Goal: Task Accomplishment & Management: Complete application form

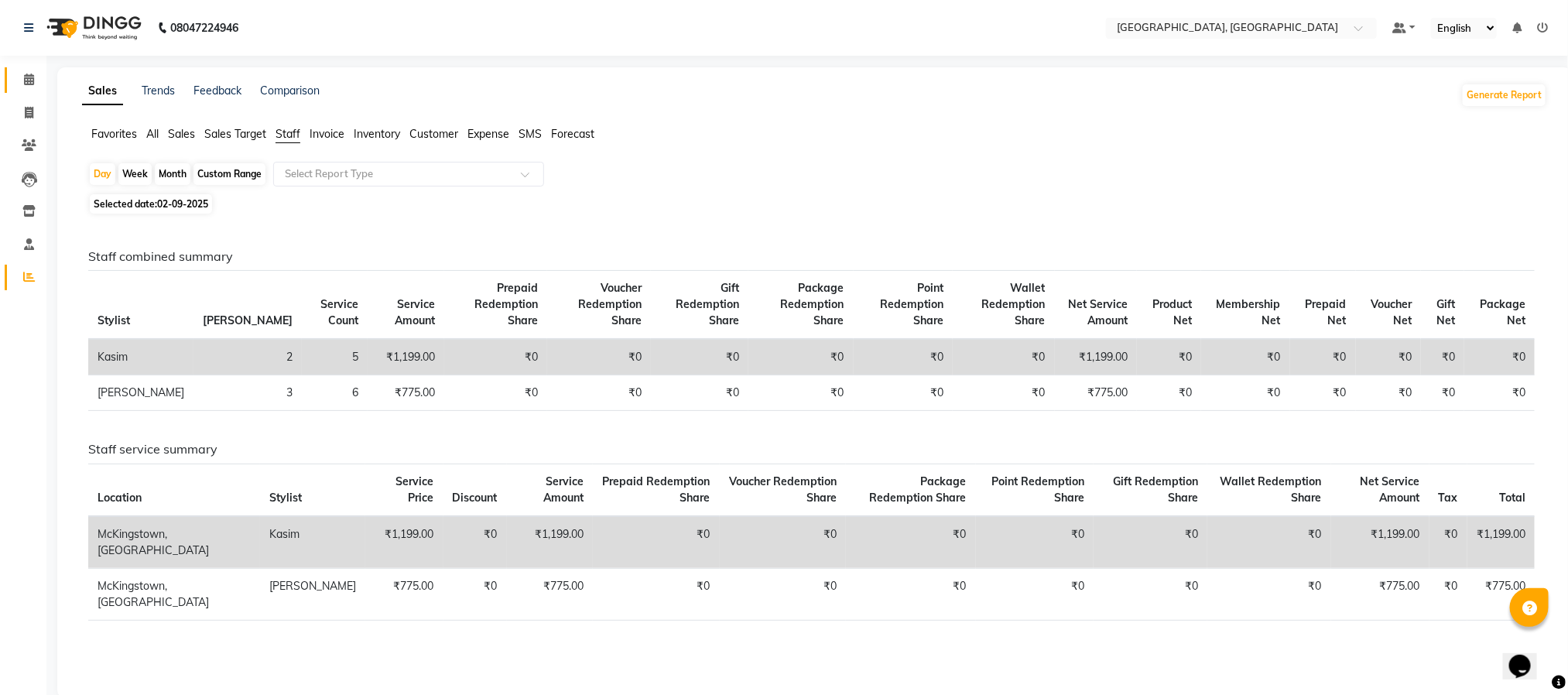
click at [22, 68] on link "Calendar" at bounding box center [23, 79] width 37 height 26
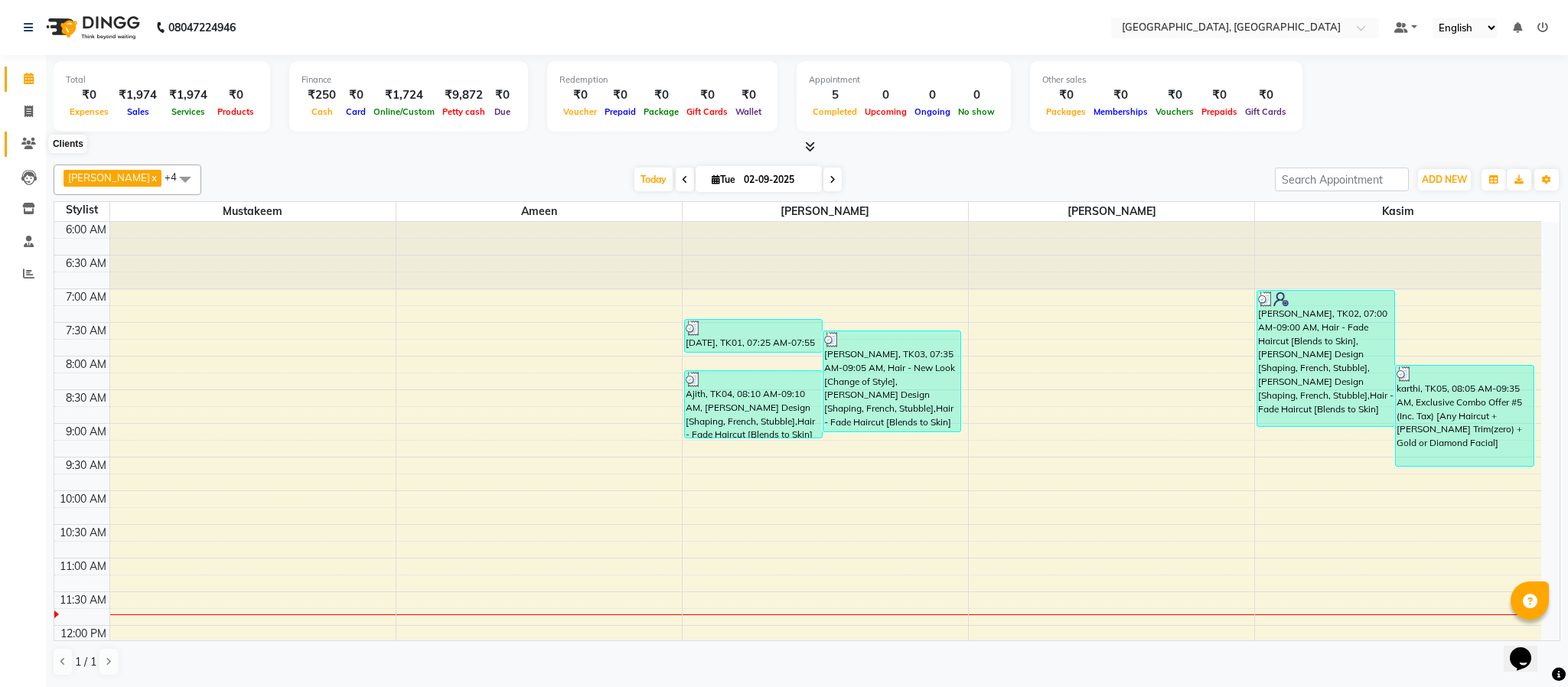
click at [22, 141] on icon at bounding box center [29, 143] width 15 height 11
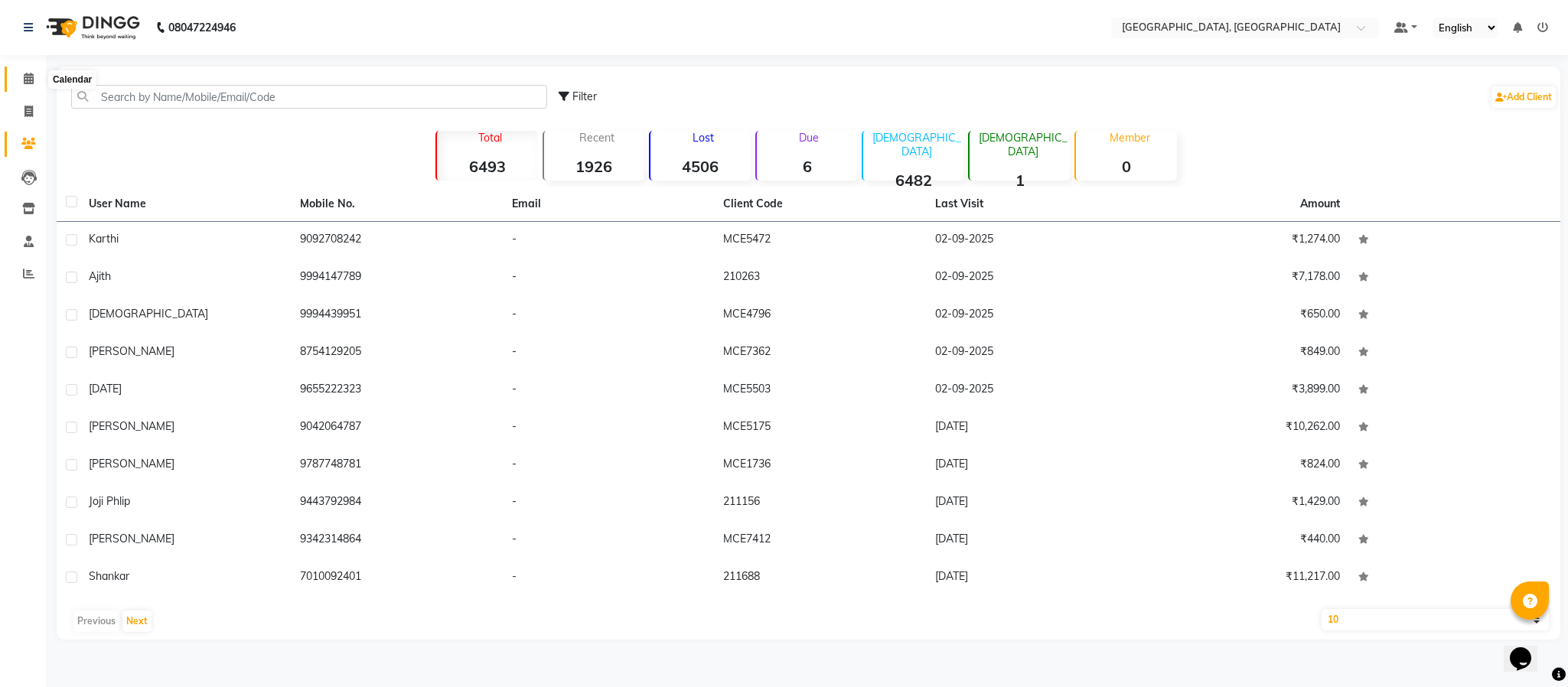
click at [30, 74] on icon at bounding box center [28, 78] width 10 height 11
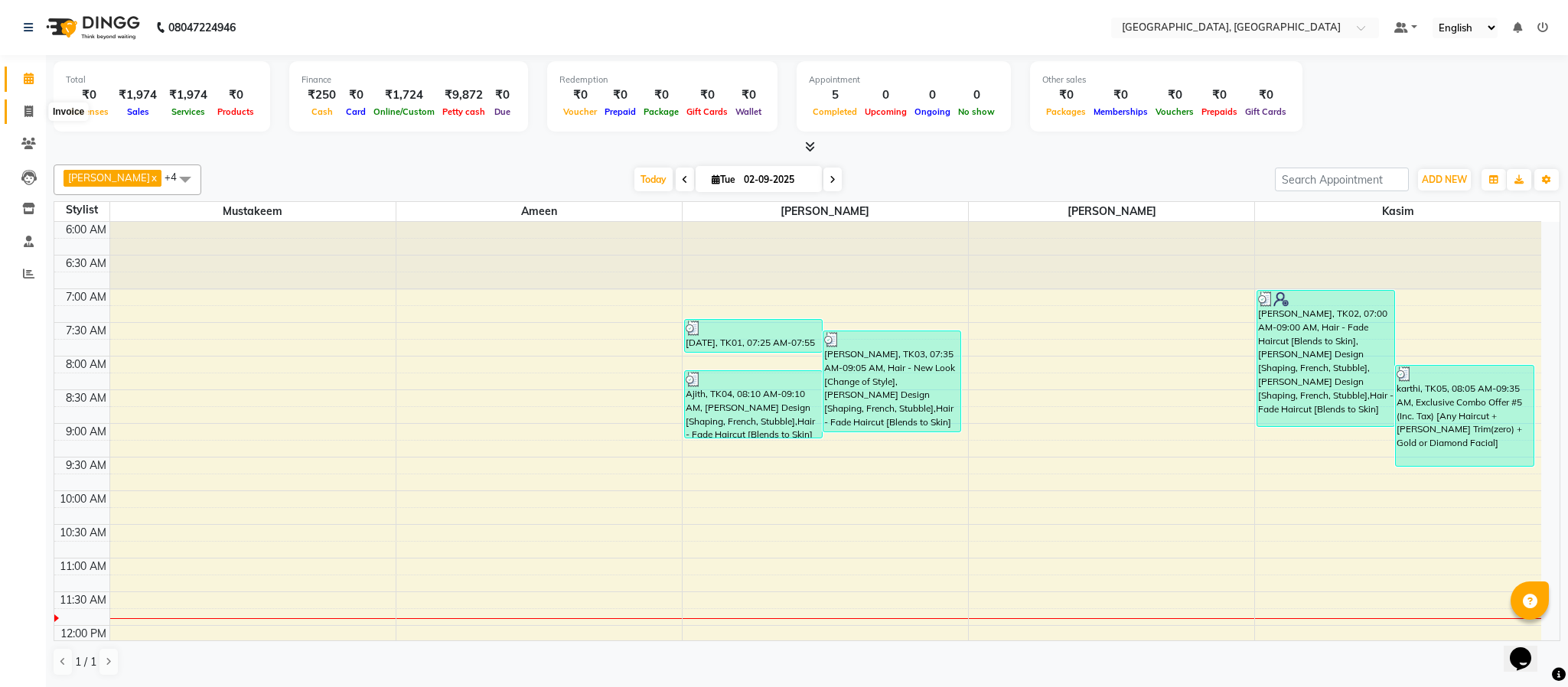
click at [18, 112] on span at bounding box center [29, 112] width 27 height 17
select select "4977"
select select "service"
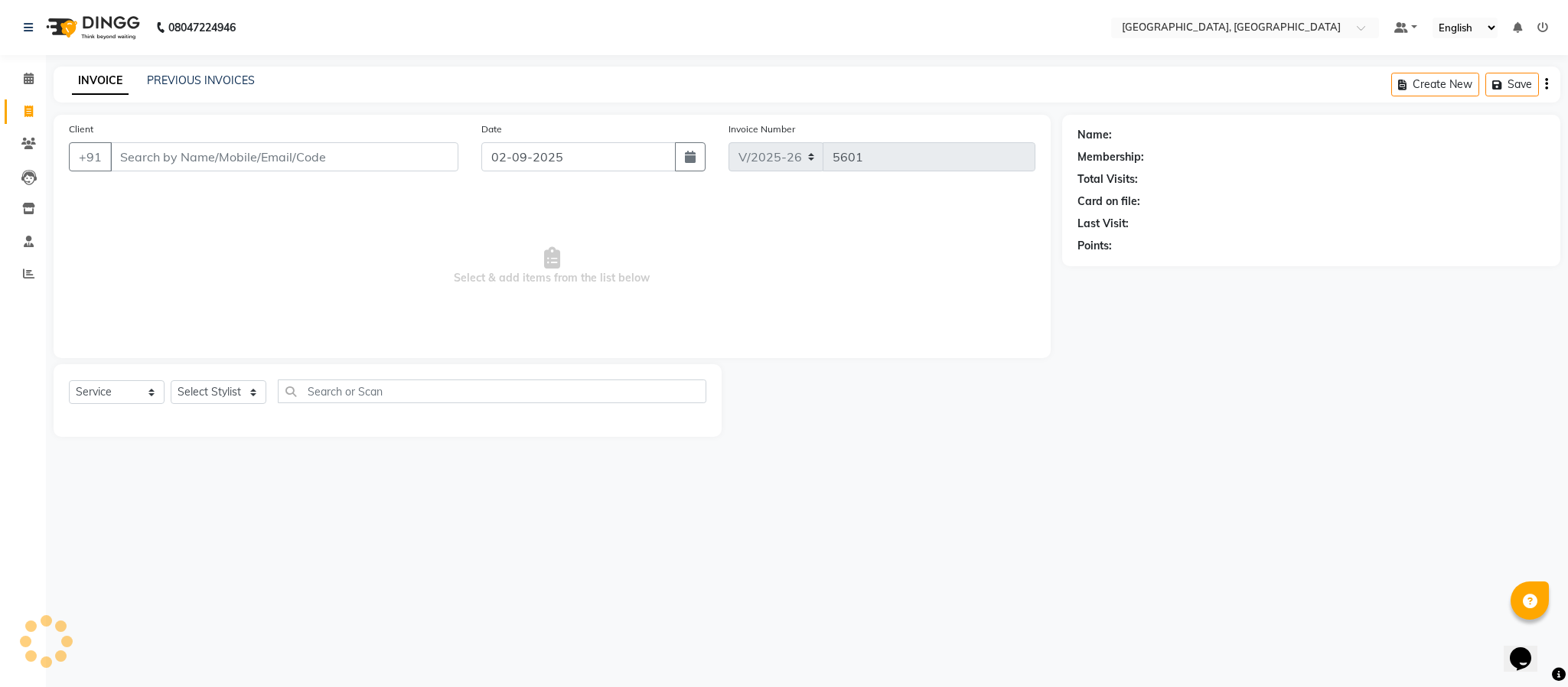
click at [212, 408] on div "Select Service Product Membership Package Voucher Prepaid Gift Card Select Styl…" at bounding box center [387, 397] width 637 height 36
click at [220, 397] on select "Select Stylist Ameen House Keeping [PERSON_NAME] [PERSON_NAME] Prathiswar [PERS…" at bounding box center [219, 392] width 96 height 24
select select "59056"
click at [171, 381] on select "Select Stylist Ameen House Keeping [PERSON_NAME] [PERSON_NAME] Prathiswar [PERS…" at bounding box center [219, 392] width 96 height 24
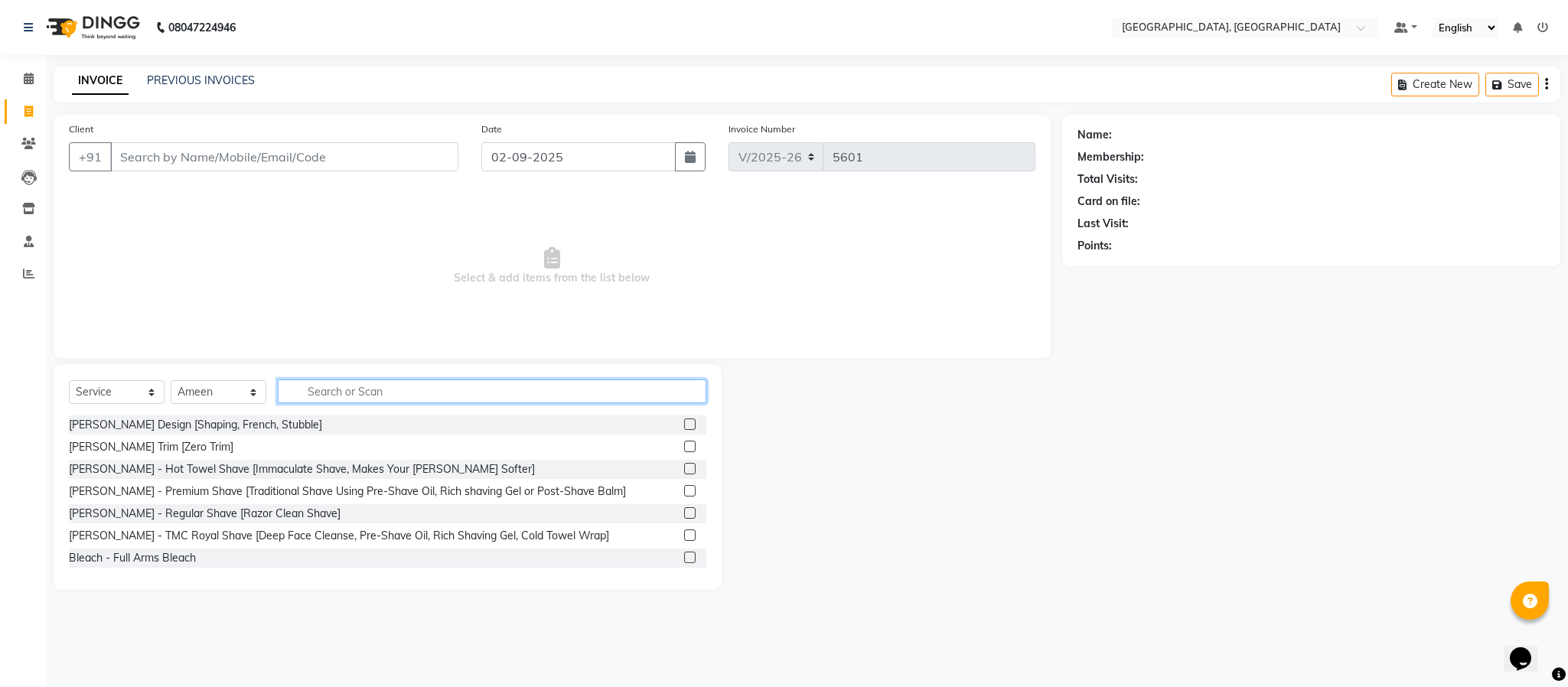
click at [318, 393] on input "text" at bounding box center [492, 391] width 428 height 24
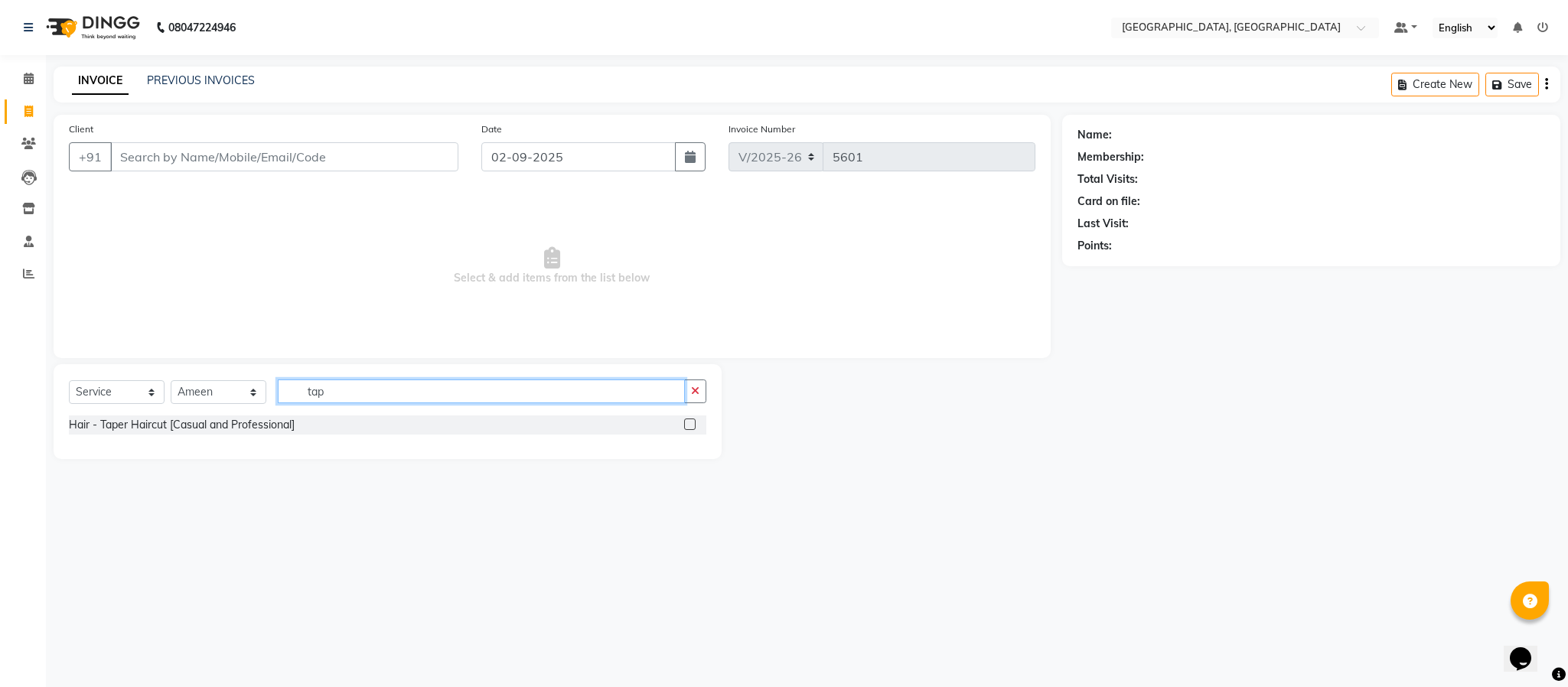
type input "tap"
click at [690, 421] on label at bounding box center [690, 424] width 11 height 11
click at [690, 421] on input "checkbox" at bounding box center [689, 425] width 10 height 10
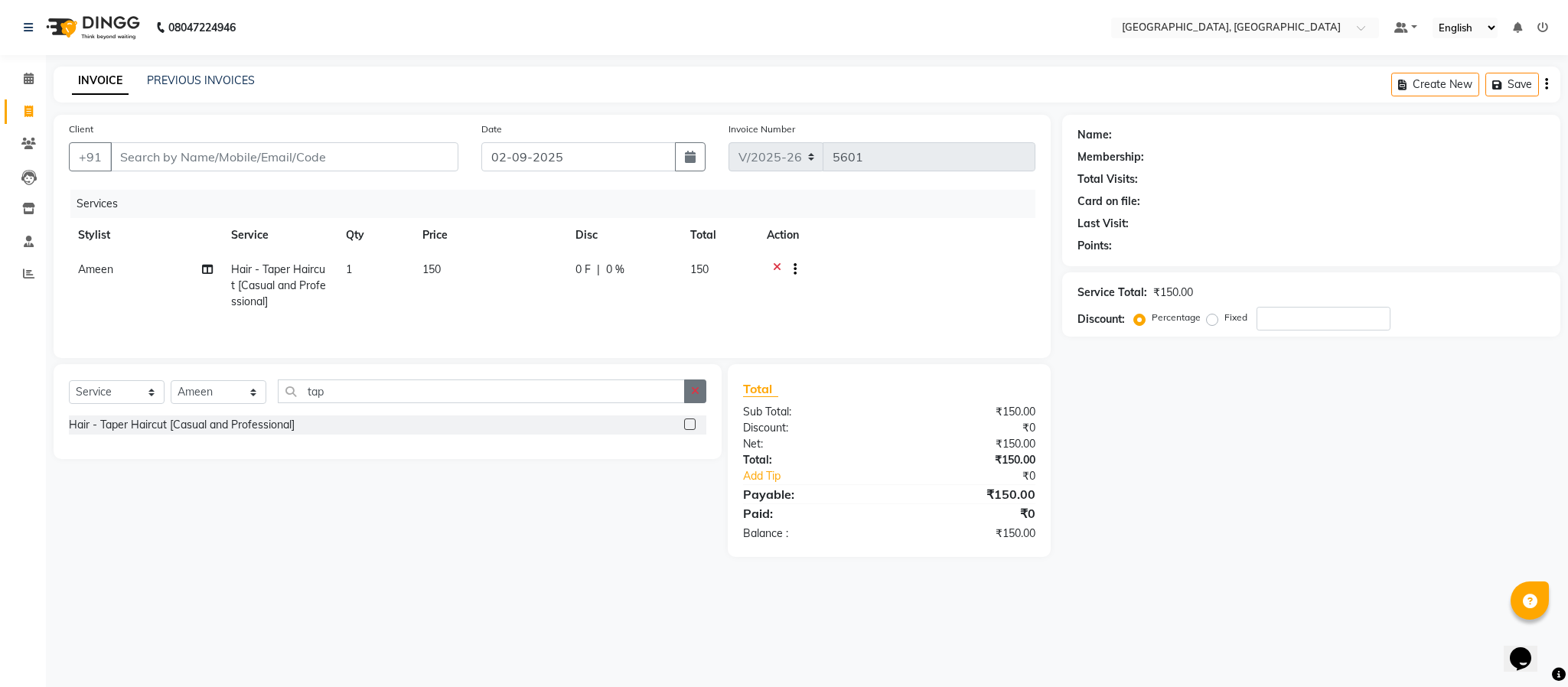
checkbox input "false"
click at [692, 396] on icon "button" at bounding box center [696, 391] width 9 height 10
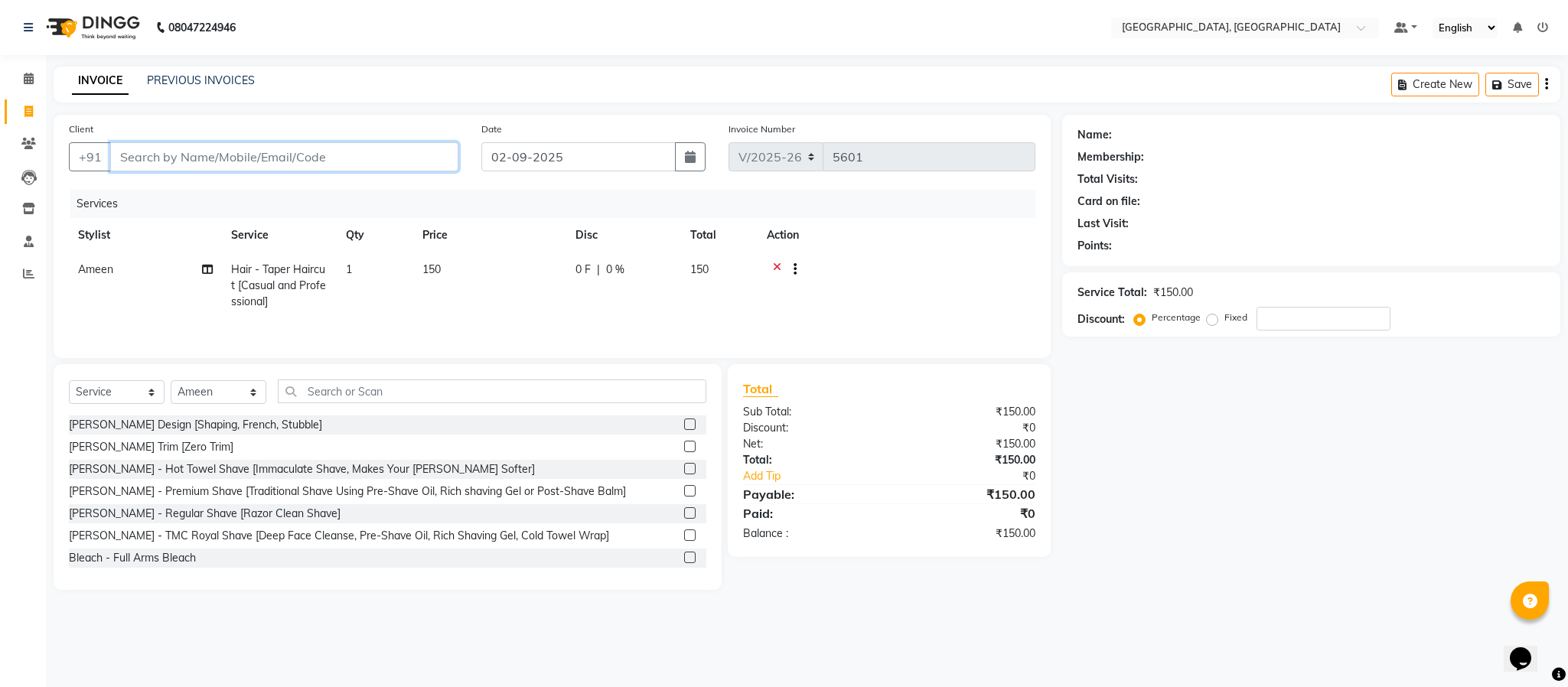
click at [252, 149] on input "Client" at bounding box center [285, 156] width 348 height 29
type input "9"
type input "0"
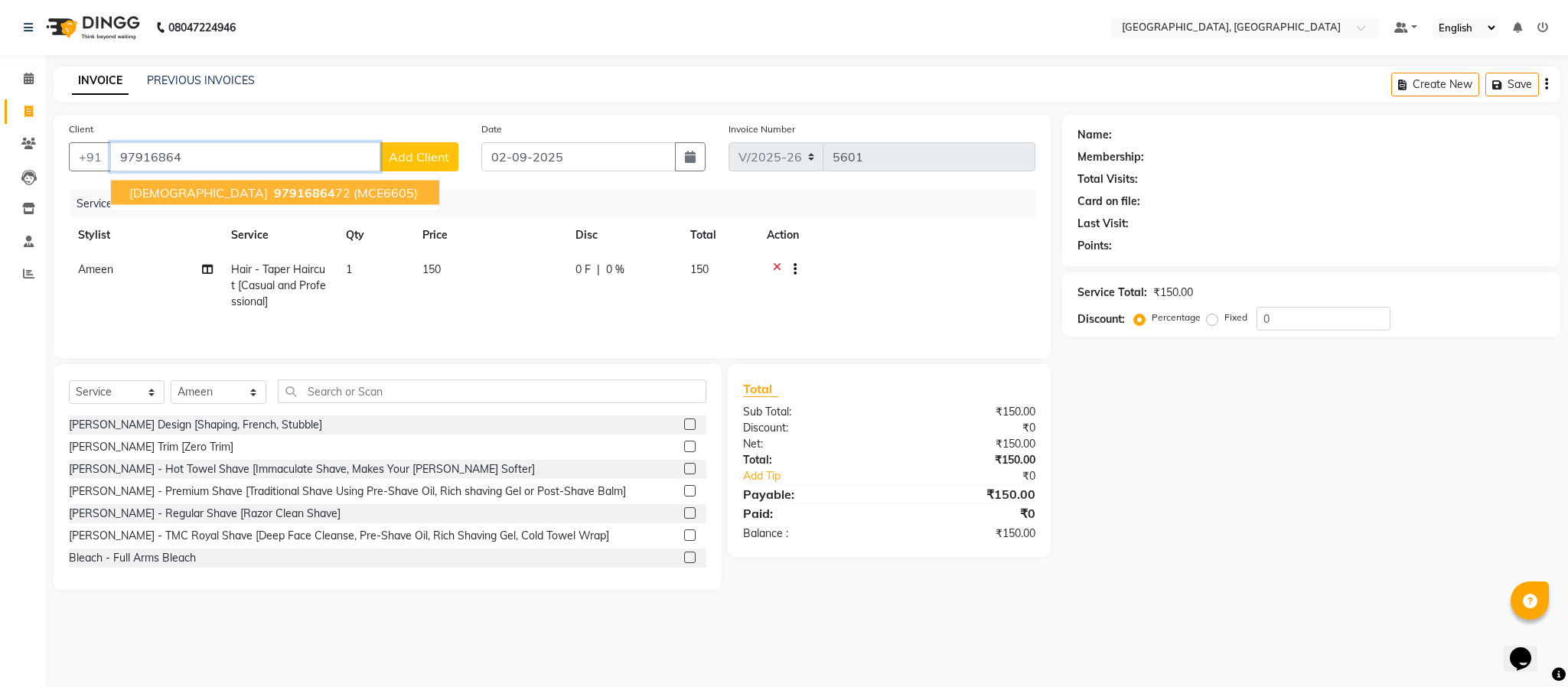
click at [353, 186] on span "(MCE6605)" at bounding box center [386, 193] width 64 height 16
type input "9791686472"
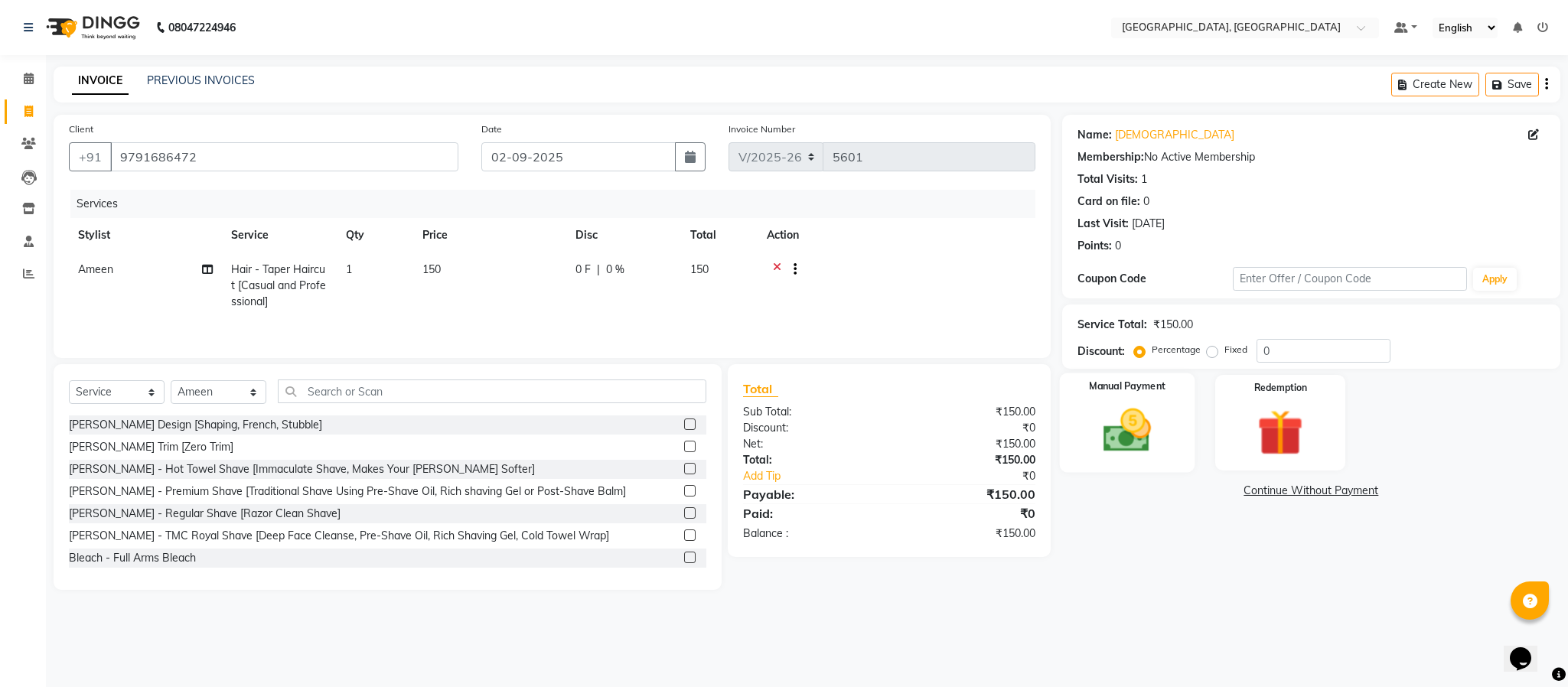
click at [1128, 437] on img at bounding box center [1127, 430] width 78 height 55
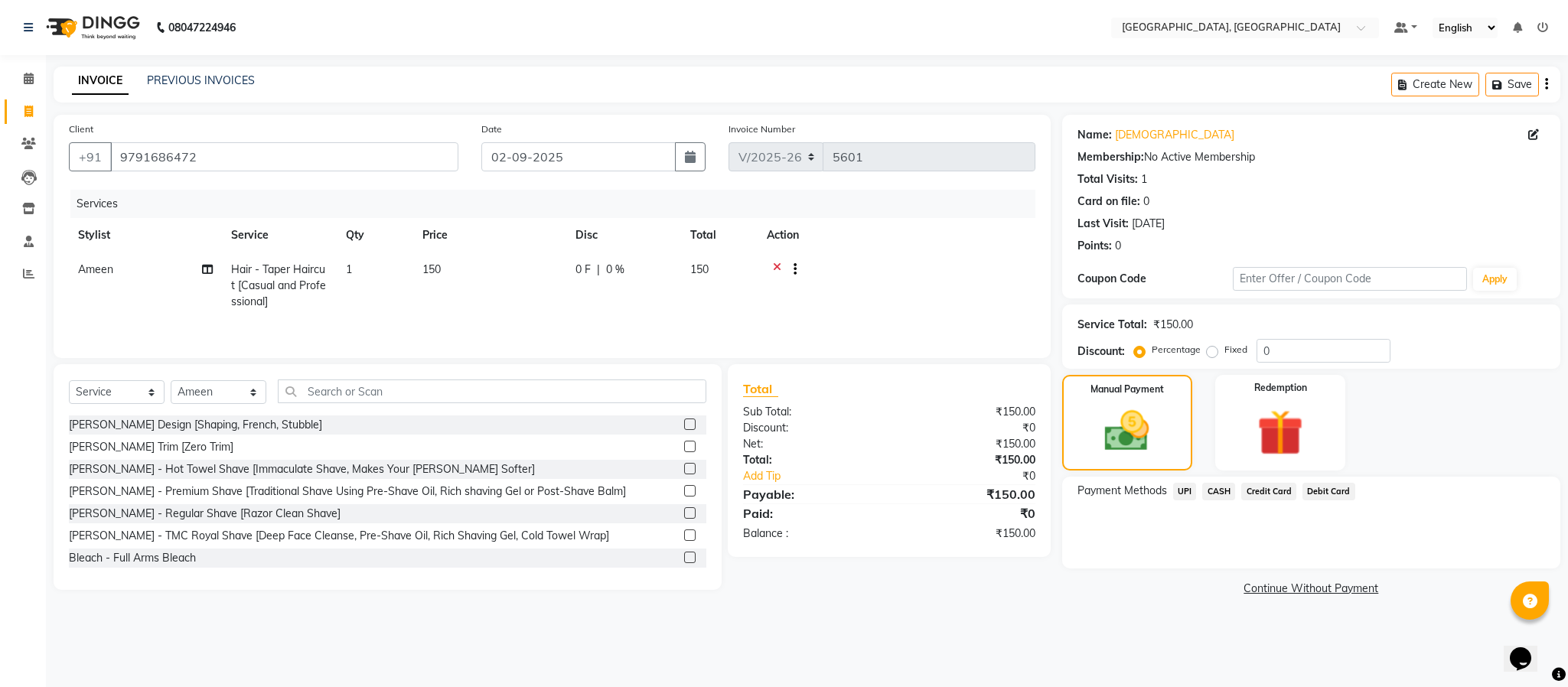
click at [1185, 490] on span "UPI" at bounding box center [1185, 492] width 24 height 17
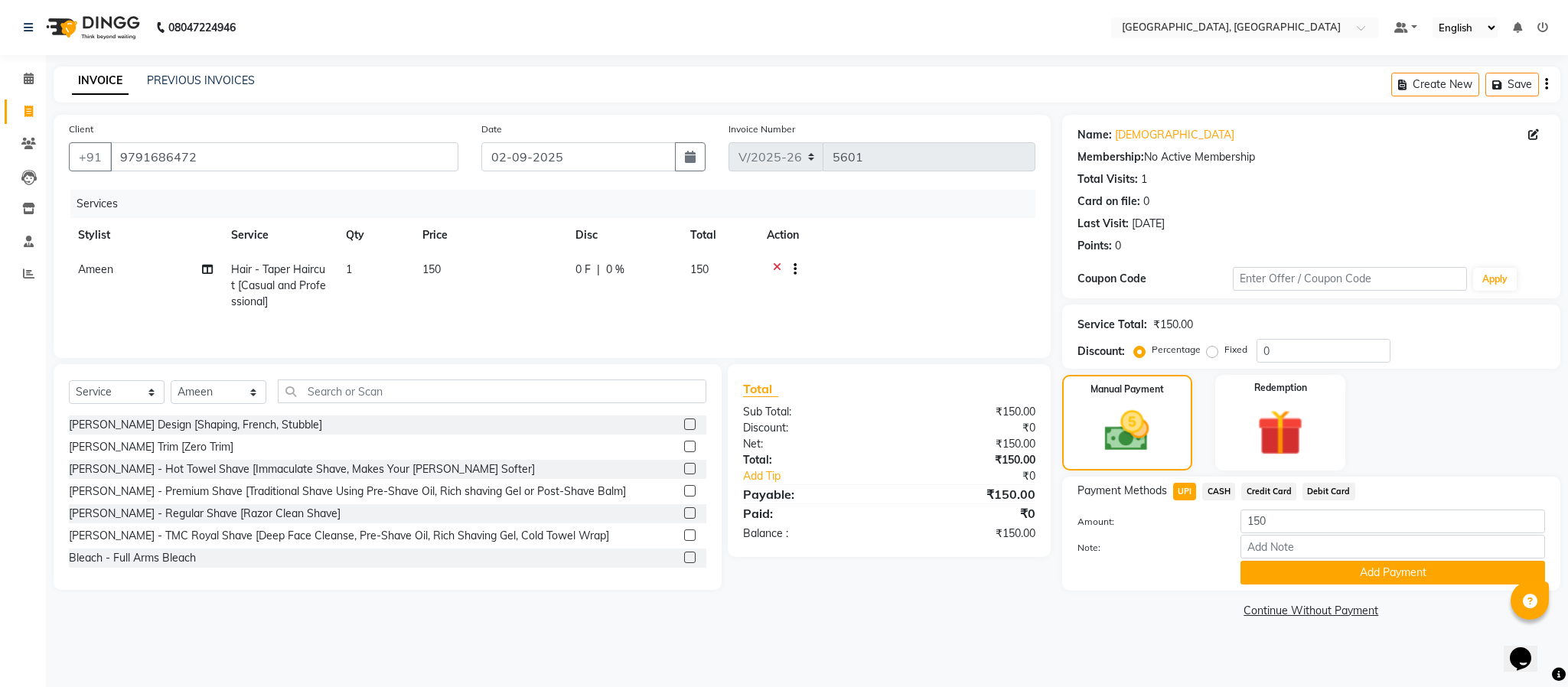
click at [1224, 494] on span "CASH" at bounding box center [1219, 492] width 33 height 17
click at [1288, 574] on button "Add Payment" at bounding box center [1393, 572] width 305 height 24
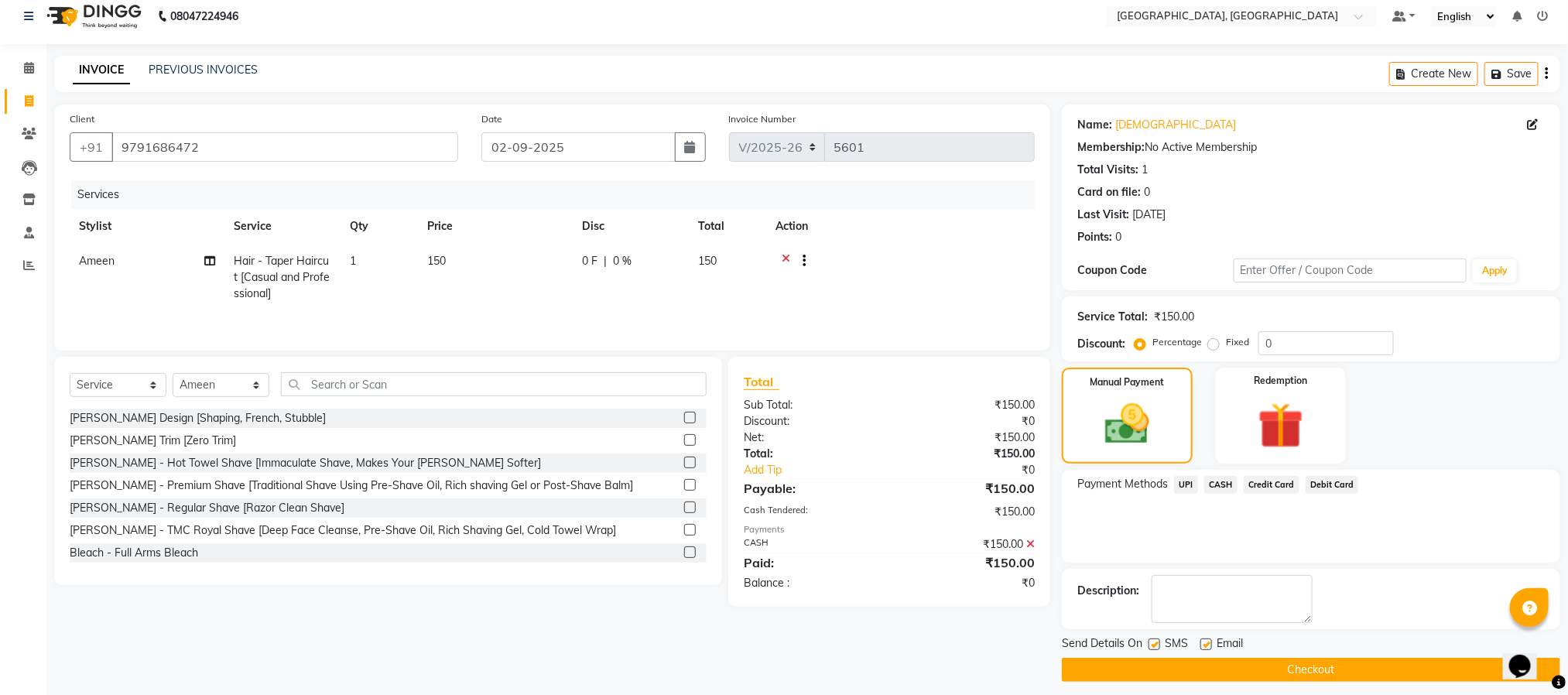
scroll to position [23, 0]
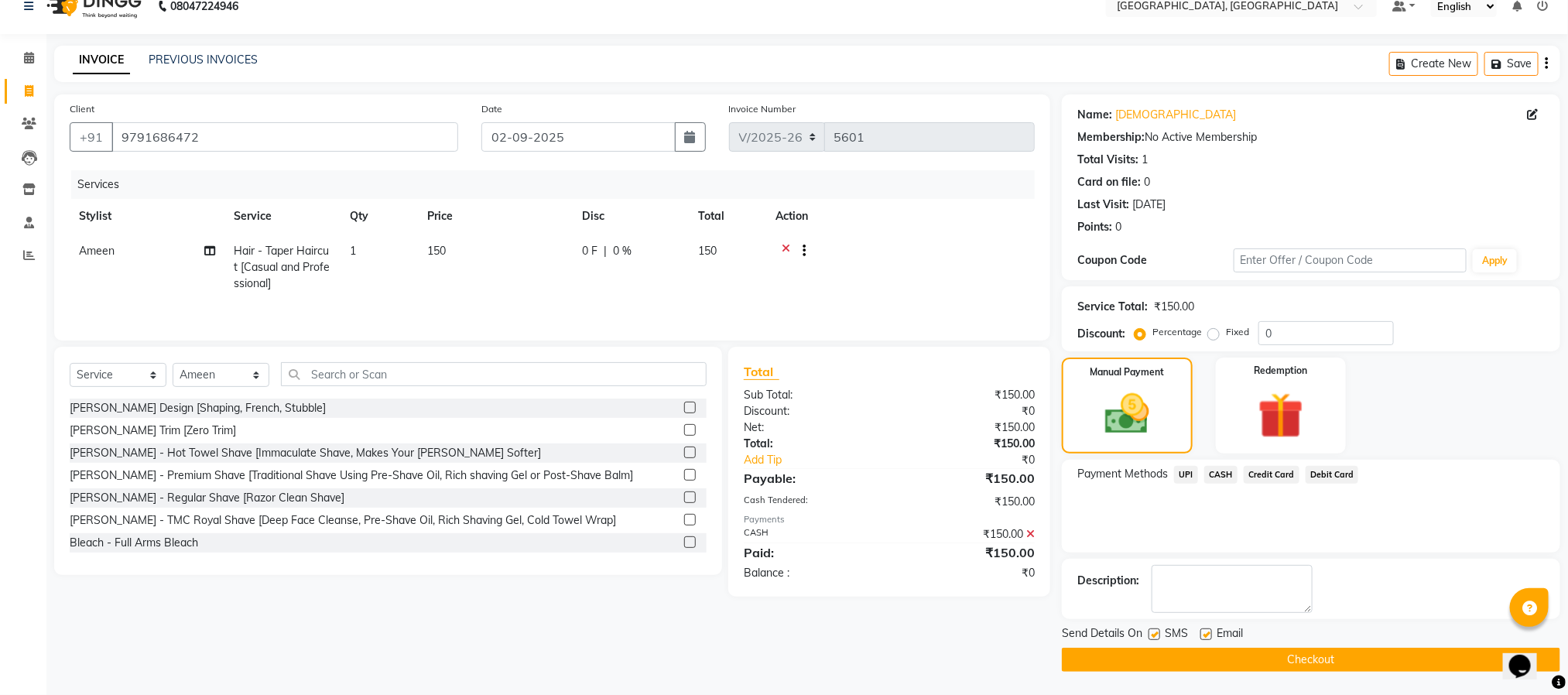
click at [1331, 660] on button "Checkout" at bounding box center [1311, 660] width 498 height 24
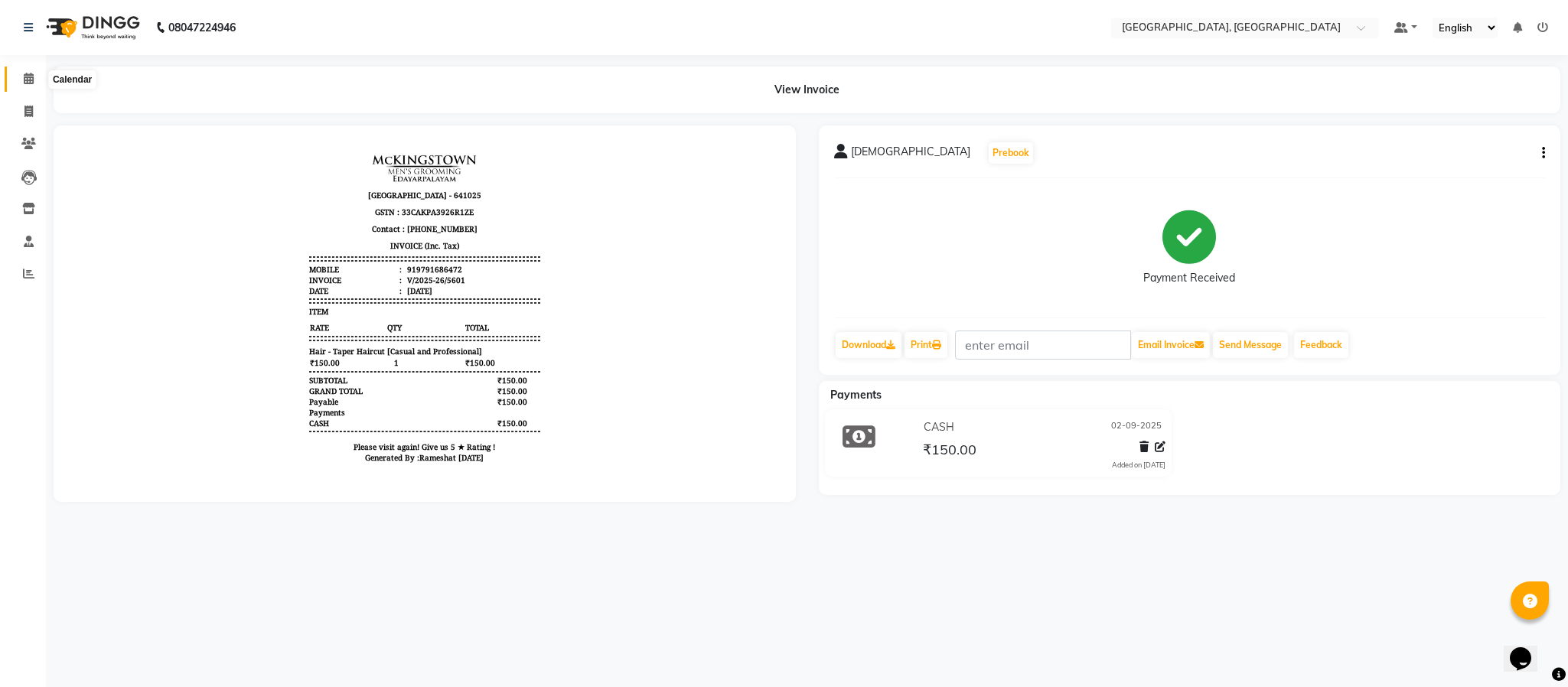
drag, startPoint x: 21, startPoint y: 74, endPoint x: 57, endPoint y: 88, distance: 38.6
click at [21, 74] on span at bounding box center [29, 79] width 27 height 17
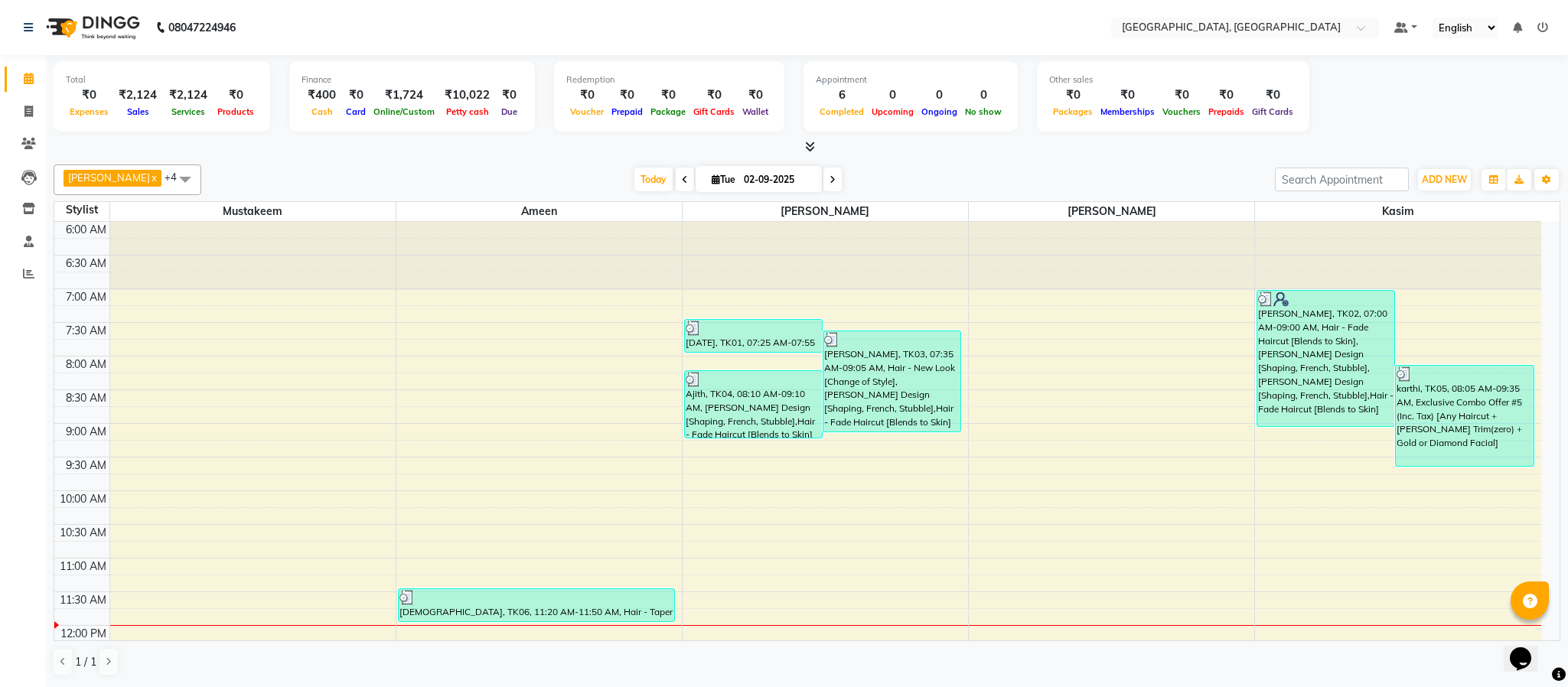
click at [809, 143] on icon at bounding box center [810, 146] width 10 height 11
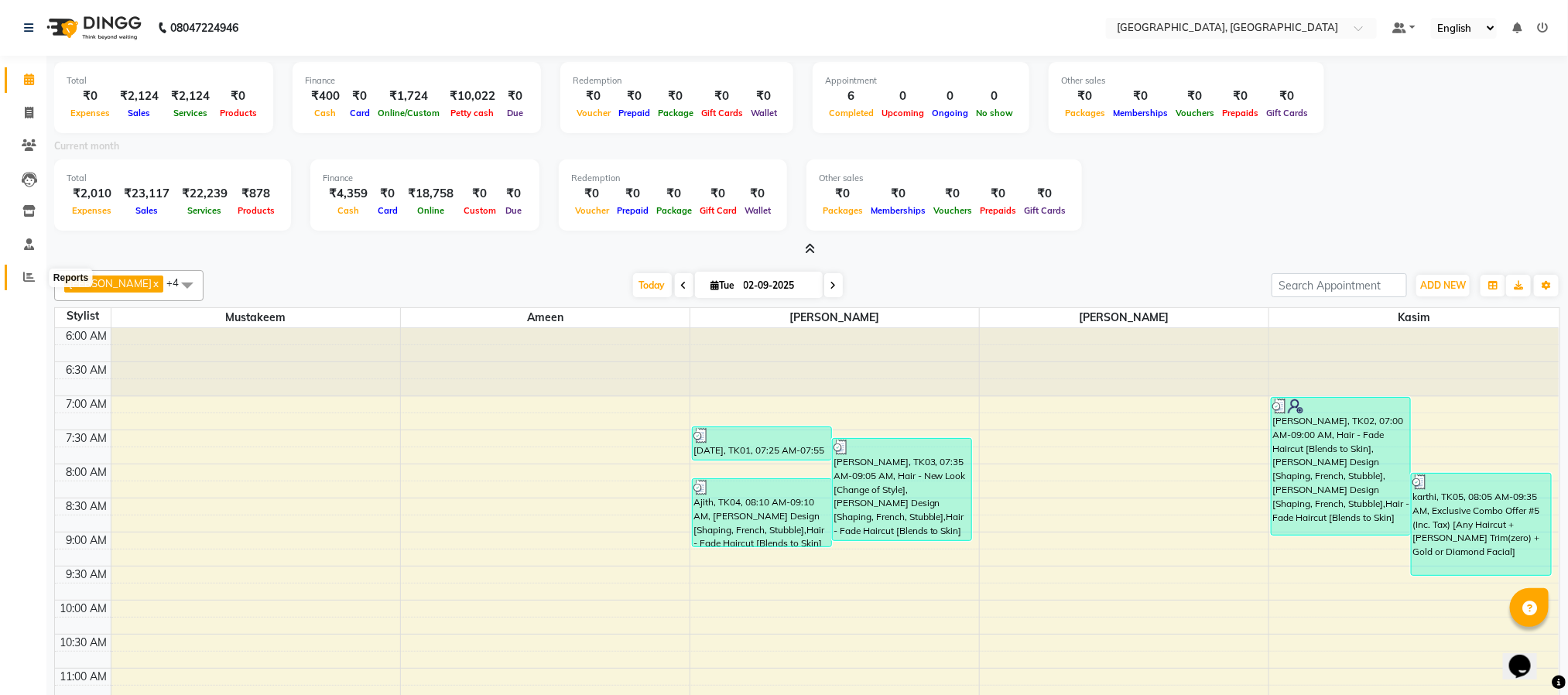
click at [24, 278] on icon at bounding box center [28, 277] width 11 height 11
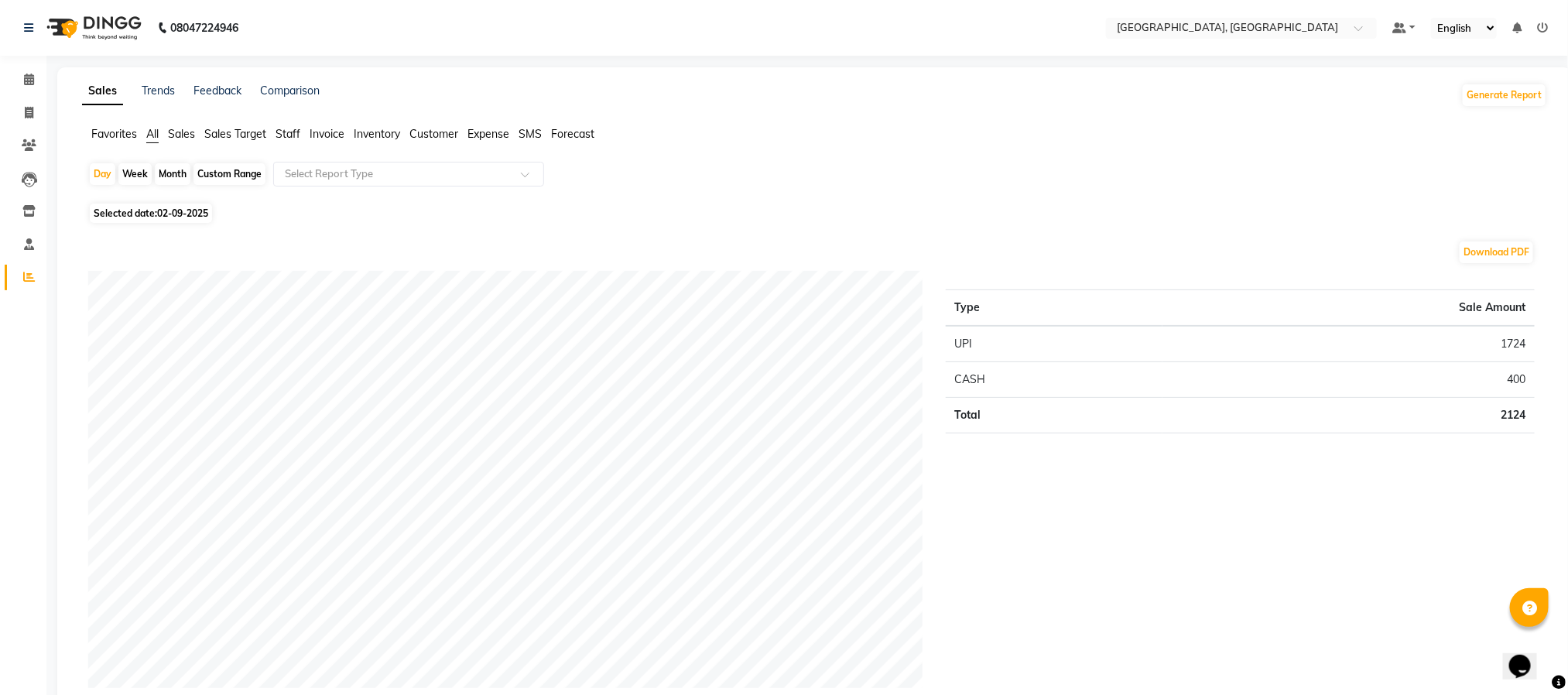
click at [284, 136] on span "Staff" at bounding box center [288, 134] width 25 height 14
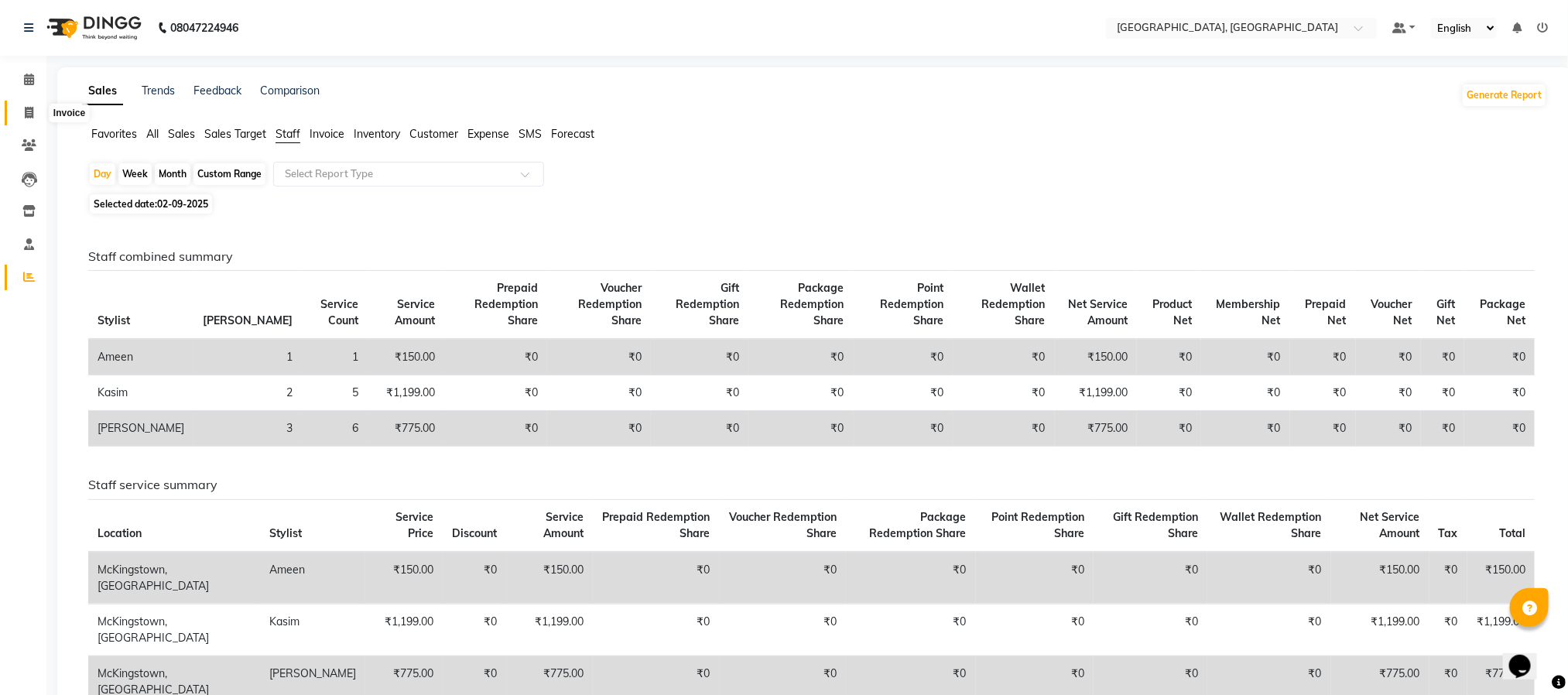
click at [31, 112] on icon at bounding box center [29, 112] width 9 height 11
select select "4977"
select select "service"
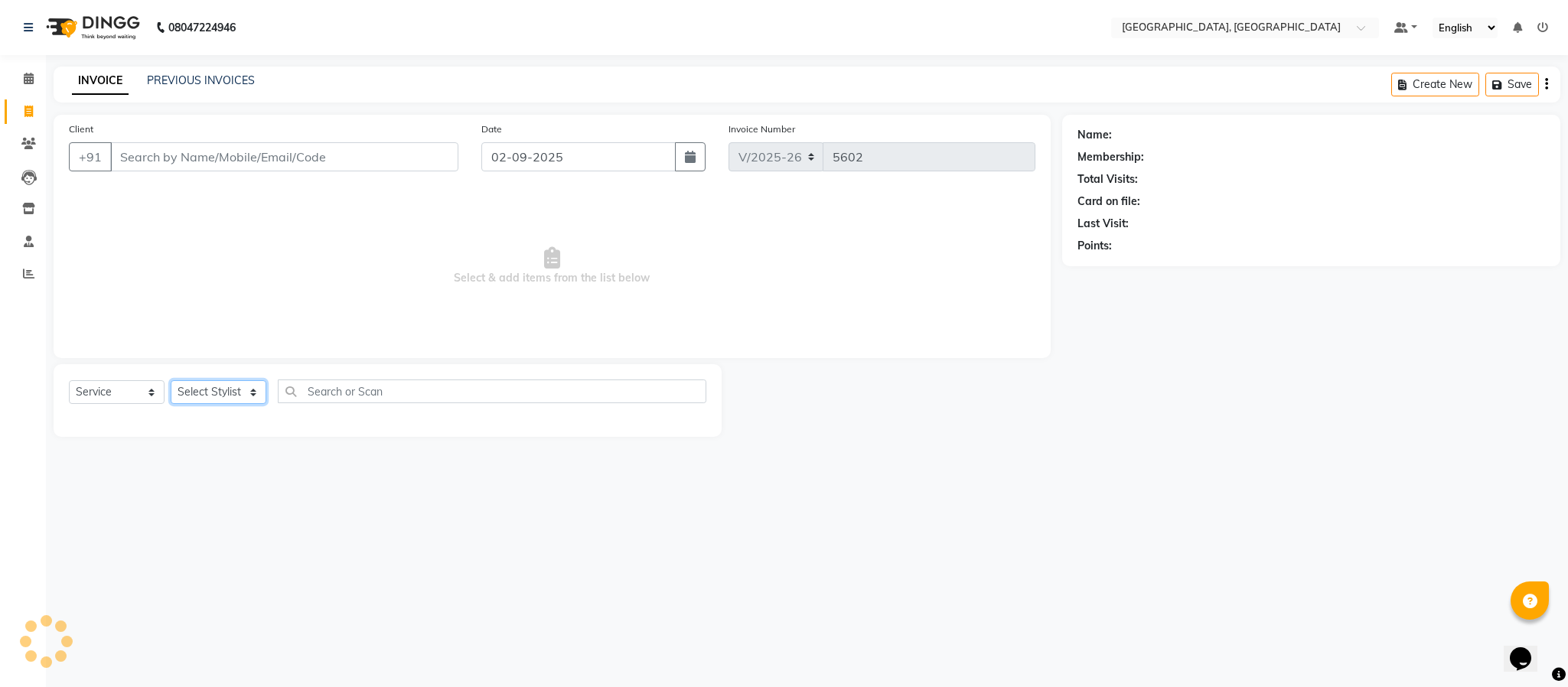
click at [207, 391] on select "Select Stylist" at bounding box center [219, 392] width 96 height 24
click at [239, 401] on select "Select Stylist Ameen House Keeping [PERSON_NAME] [PERSON_NAME] Prathiswar [PERS…" at bounding box center [219, 392] width 96 height 24
select select "66371"
click at [171, 381] on select "Select Stylist Ameen House Keeping [PERSON_NAME] [PERSON_NAME] Prathiswar [PERS…" at bounding box center [219, 392] width 96 height 24
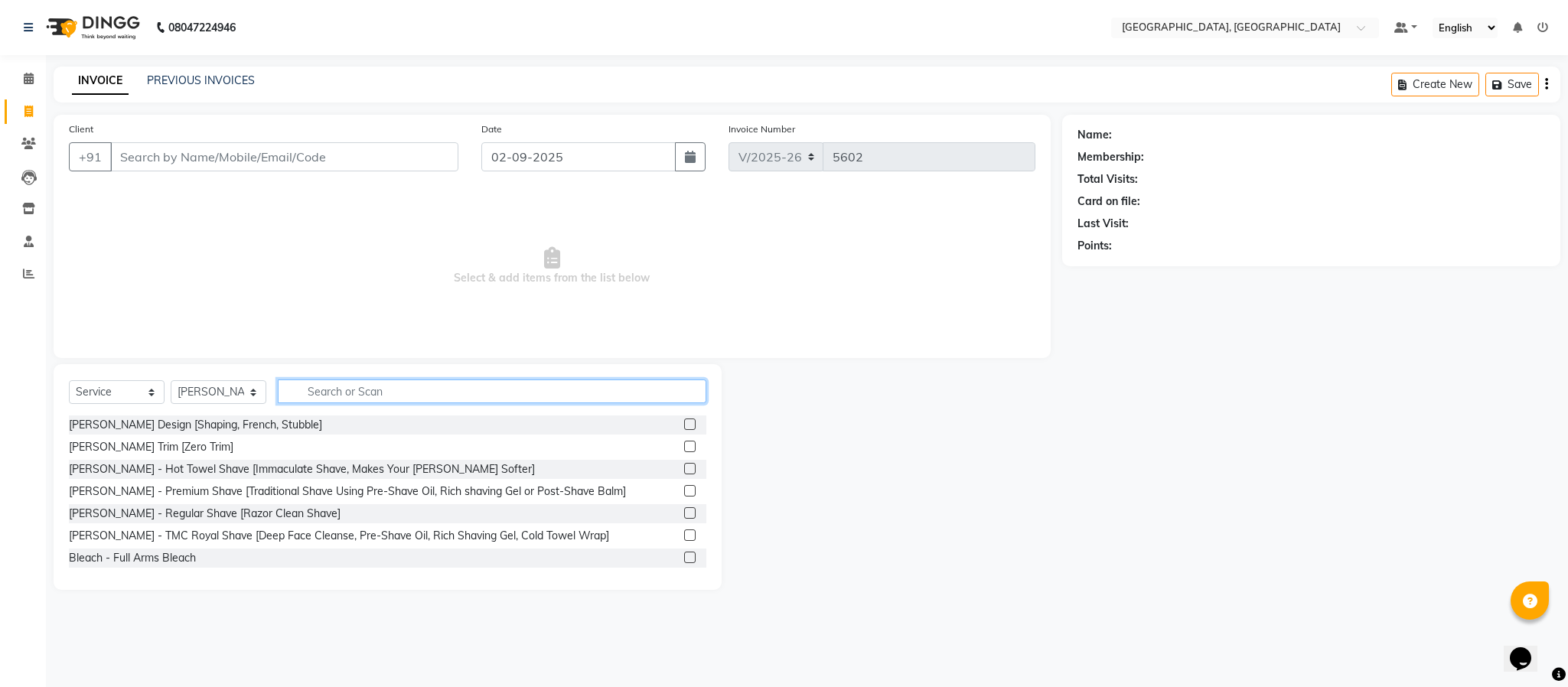
click at [357, 386] on input "text" at bounding box center [492, 391] width 428 height 24
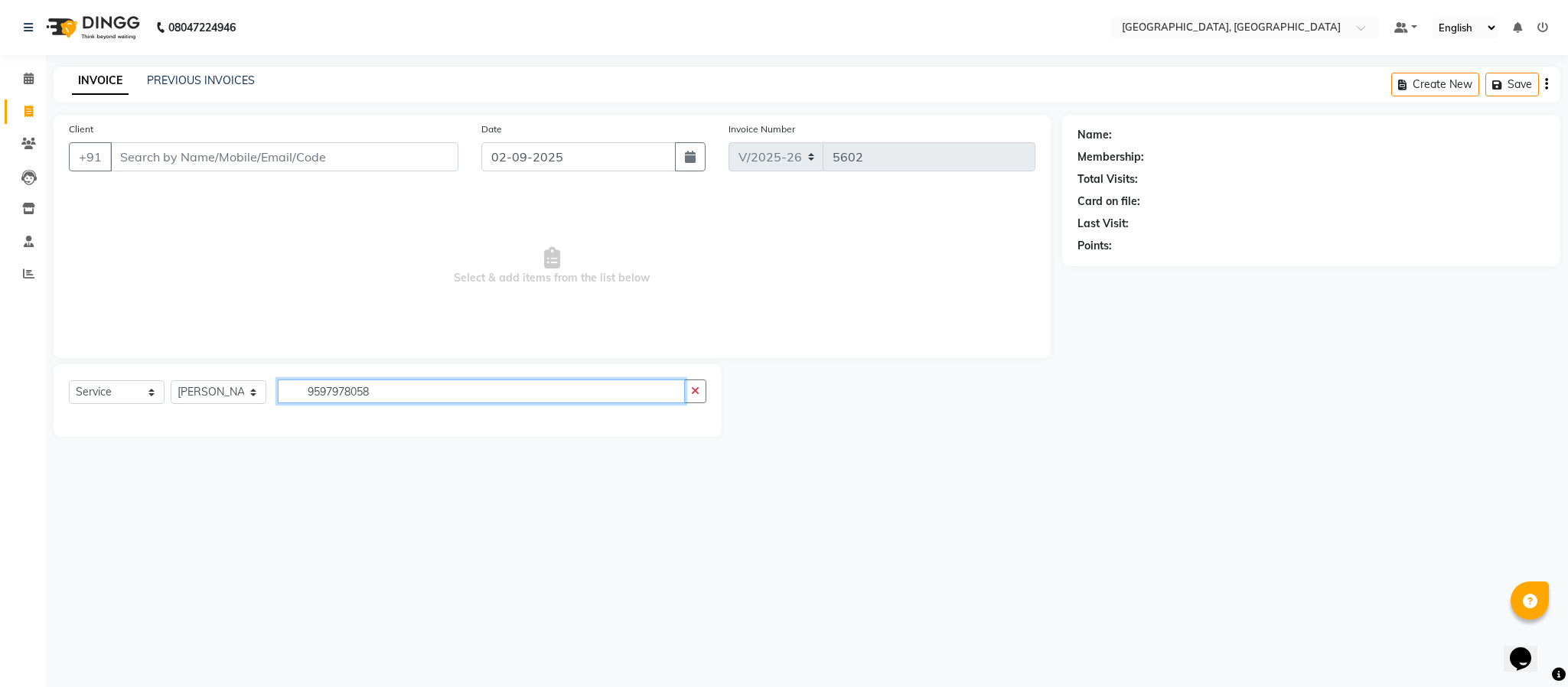
click at [357, 386] on input "9597978058" at bounding box center [481, 391] width 407 height 24
type input "9597978058"
click at [691, 380] on button "button" at bounding box center [695, 391] width 22 height 24
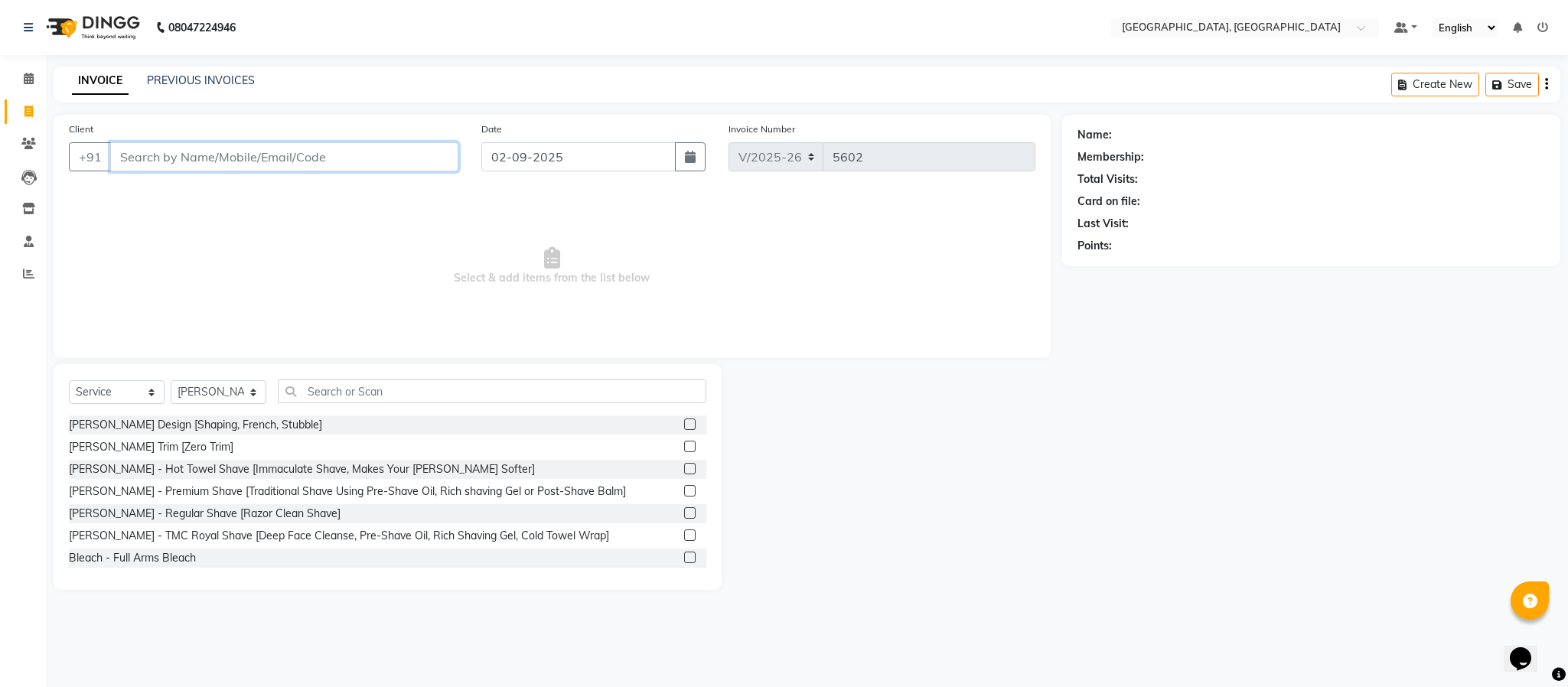
click at [274, 166] on input "Client" at bounding box center [285, 156] width 348 height 29
paste input "9597978058"
type input "9597978058"
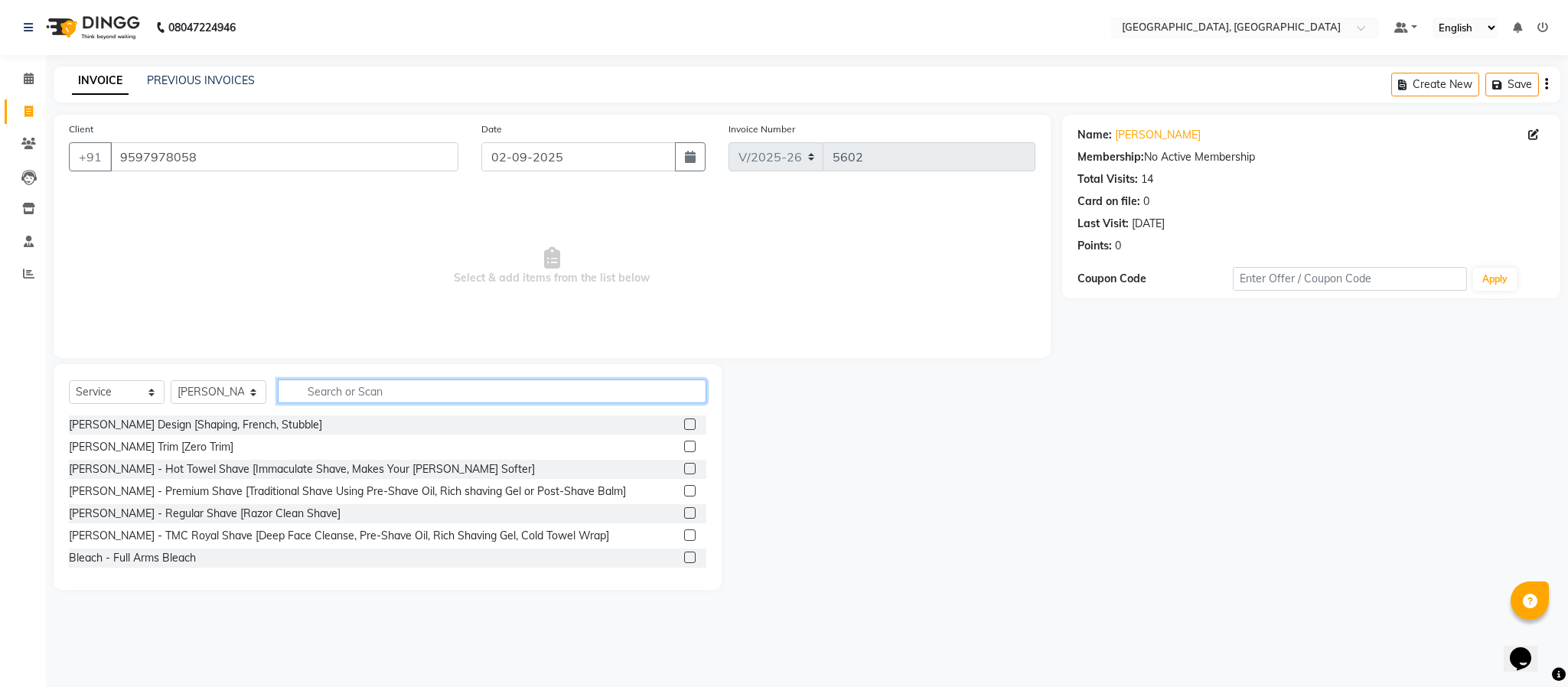
click at [464, 389] on input "text" at bounding box center [492, 391] width 428 height 24
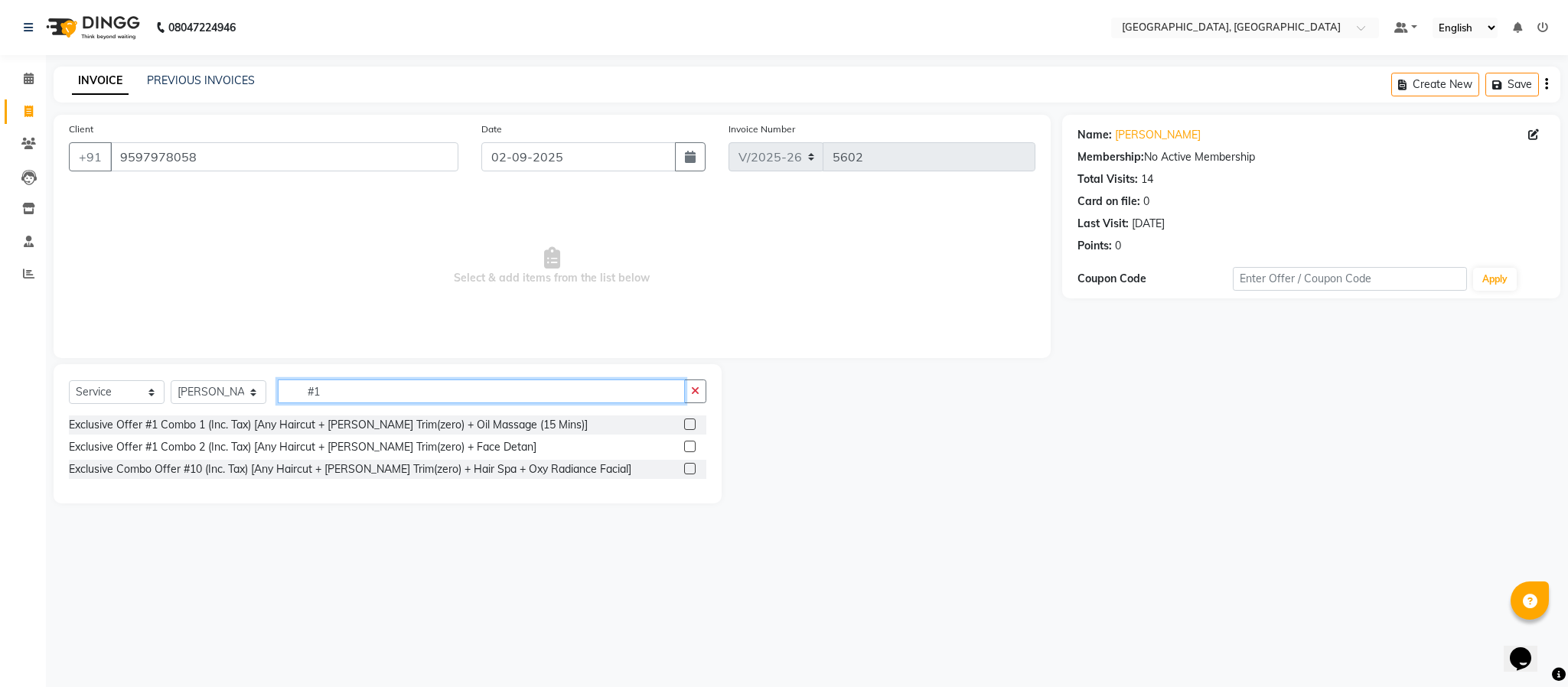
type input "#1"
click at [690, 416] on div at bounding box center [695, 425] width 22 height 19
drag, startPoint x: 690, startPoint y: 423, endPoint x: 680, endPoint y: 408, distance: 18.0
click at [685, 421] on label at bounding box center [690, 424] width 11 height 11
click at [685, 421] on input "checkbox" at bounding box center [689, 425] width 10 height 10
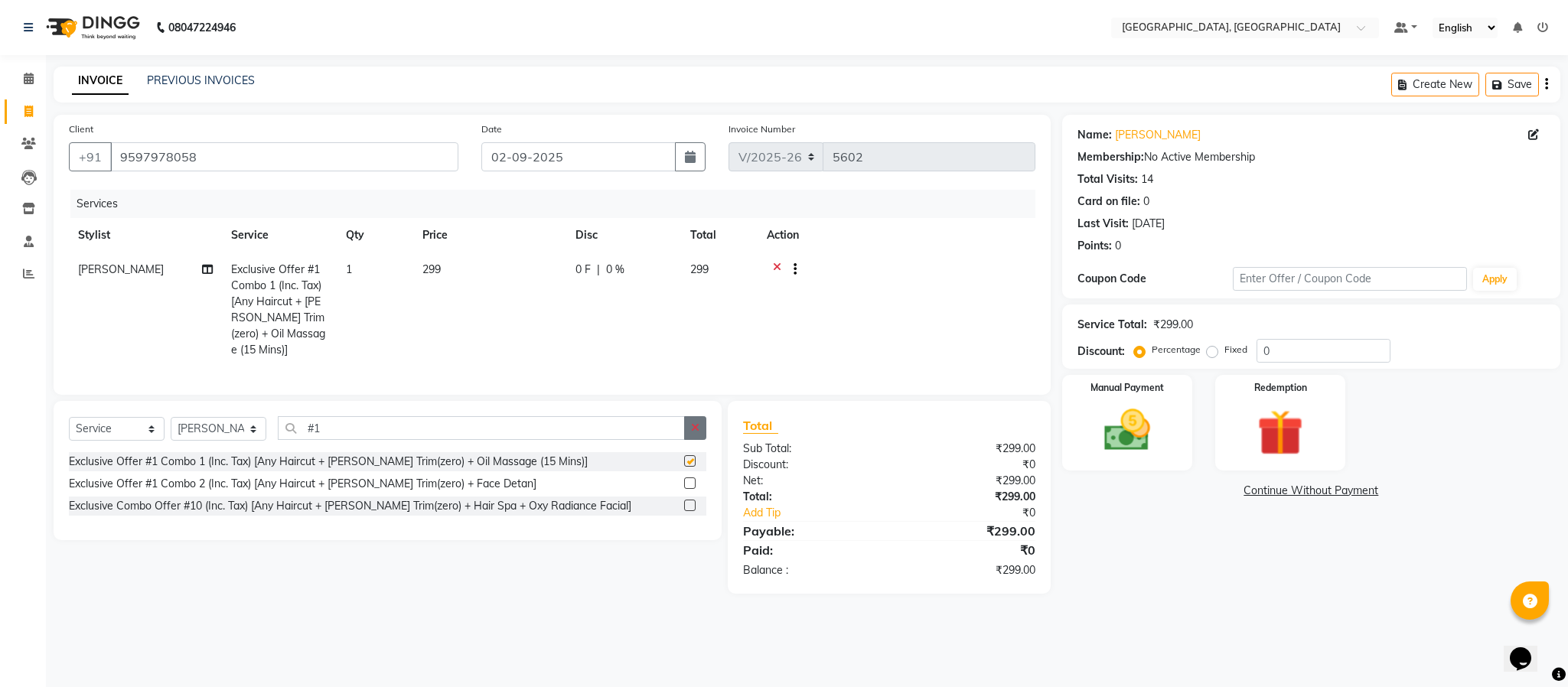
checkbox input "false"
drag, startPoint x: 700, startPoint y: 443, endPoint x: 685, endPoint y: 443, distance: 15.0
click at [697, 440] on button "button" at bounding box center [695, 428] width 22 height 24
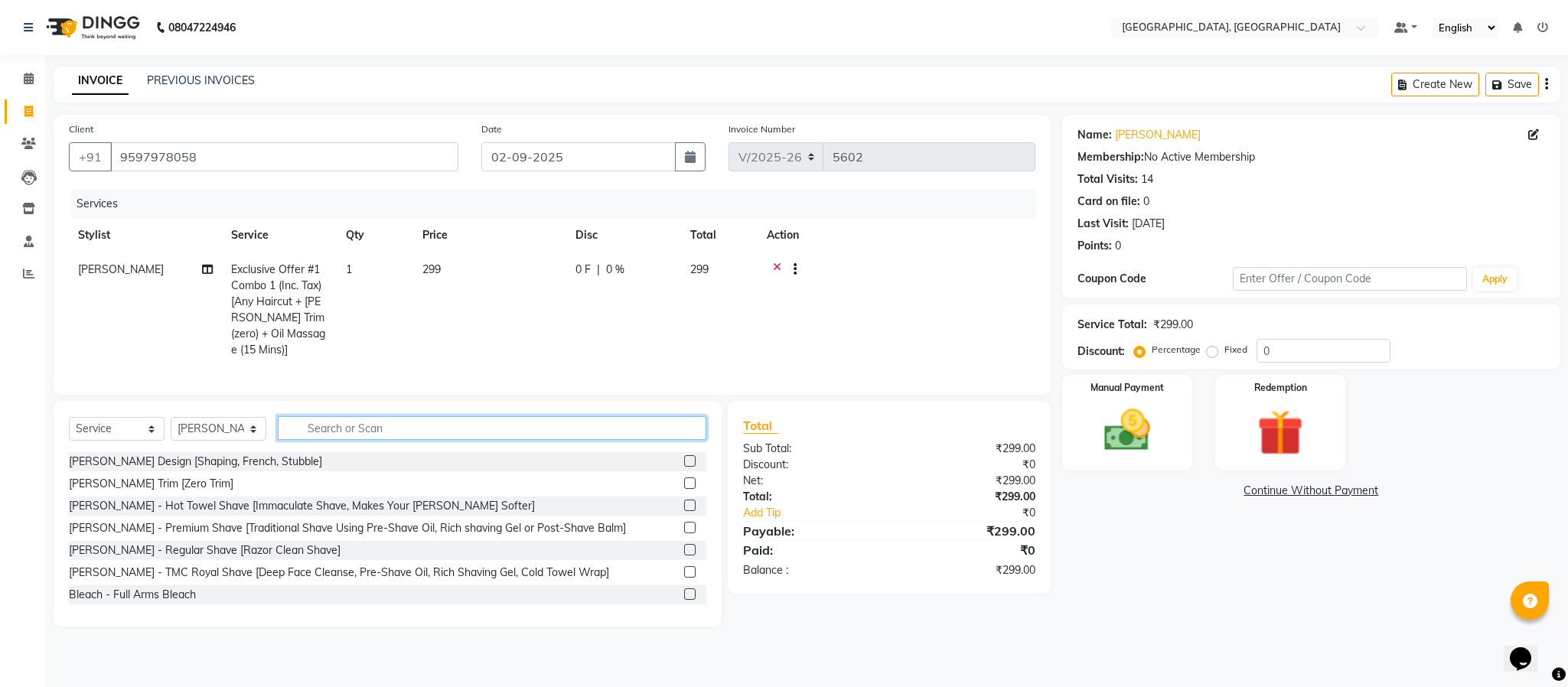
click at [682, 440] on input "text" at bounding box center [492, 428] width 428 height 24
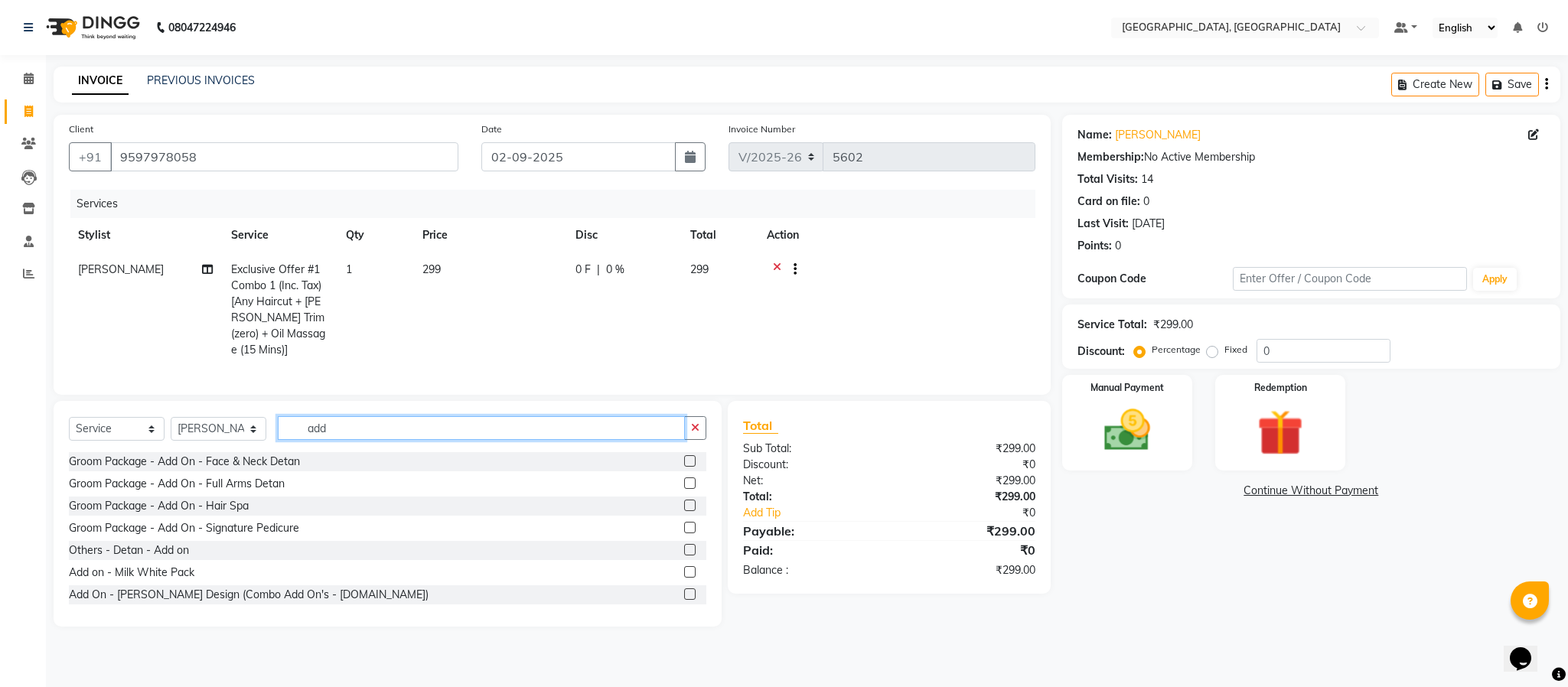
type input "add"
click at [666, 604] on div "Add On - [PERSON_NAME] Design (Combo Add On's - [DOMAIN_NAME])" at bounding box center [387, 595] width 637 height 19
click at [684, 600] on label at bounding box center [690, 594] width 11 height 11
click at [684, 600] on input "checkbox" at bounding box center [689, 595] width 10 height 10
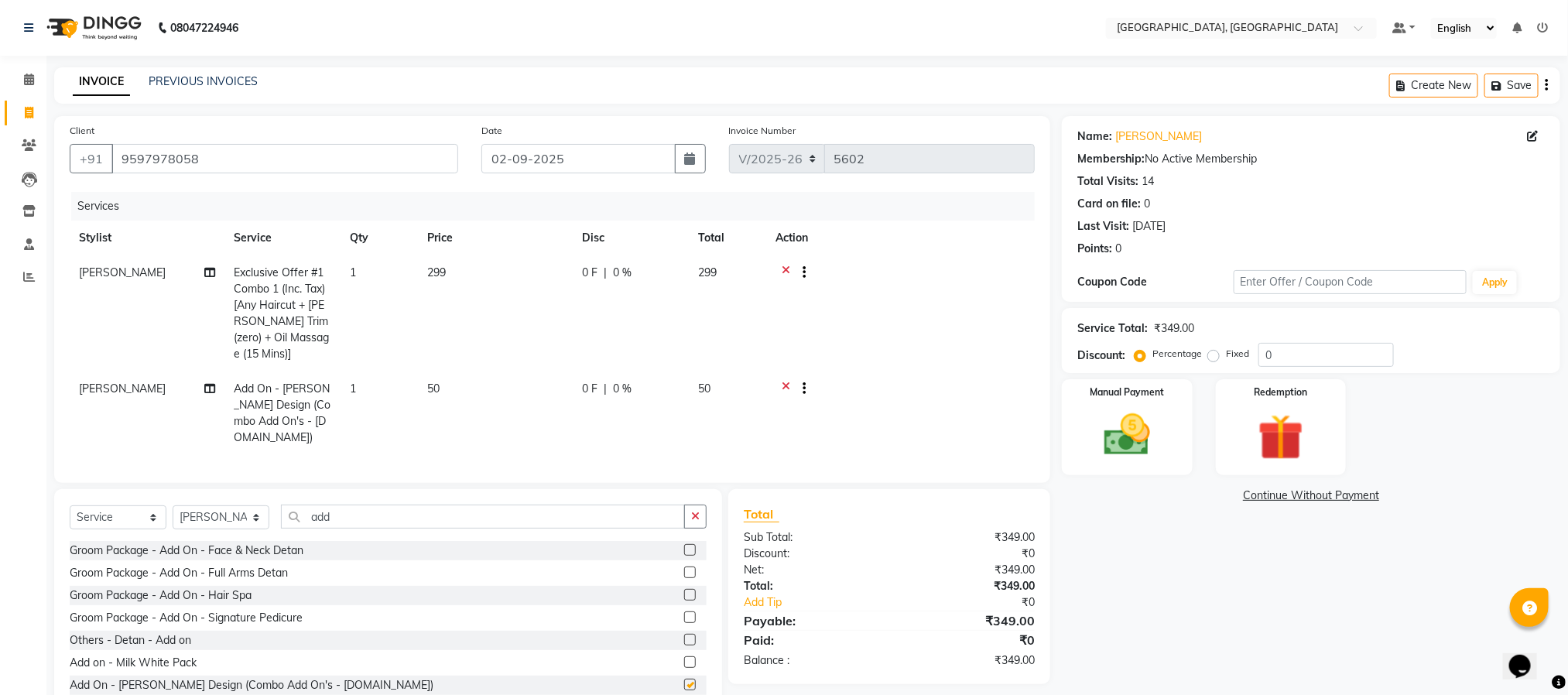
checkbox input "false"
click at [1161, 453] on img at bounding box center [1127, 435] width 77 height 55
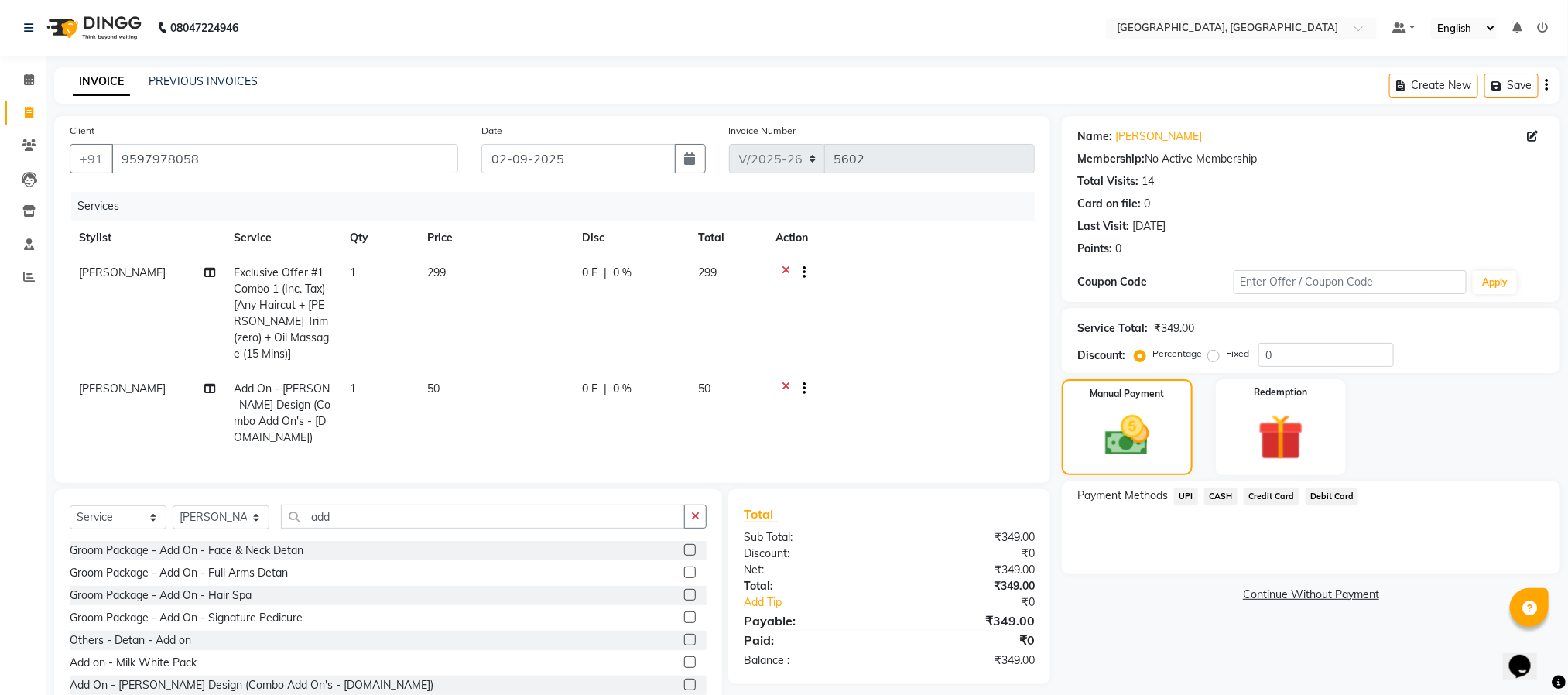
scroll to position [48, 0]
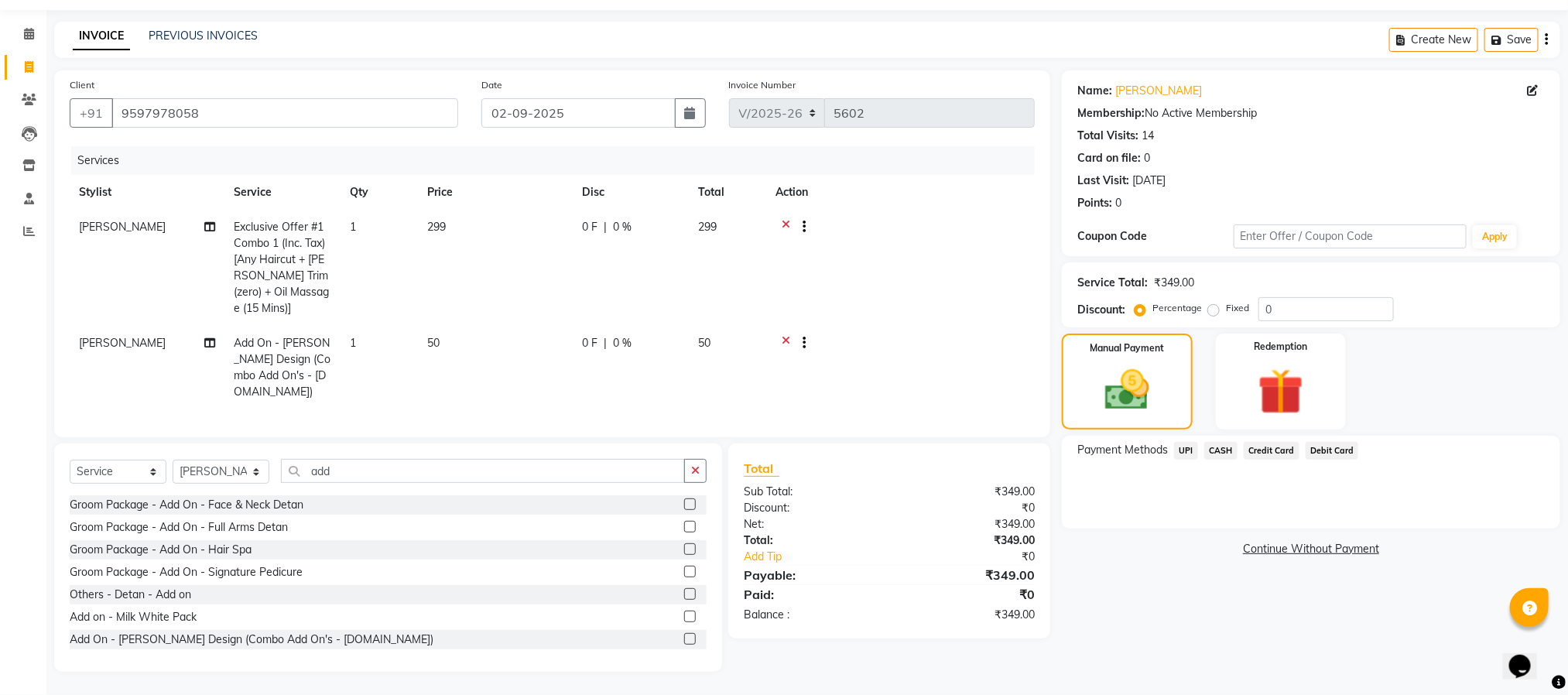
click at [1189, 447] on span "UPI" at bounding box center [1185, 451] width 24 height 18
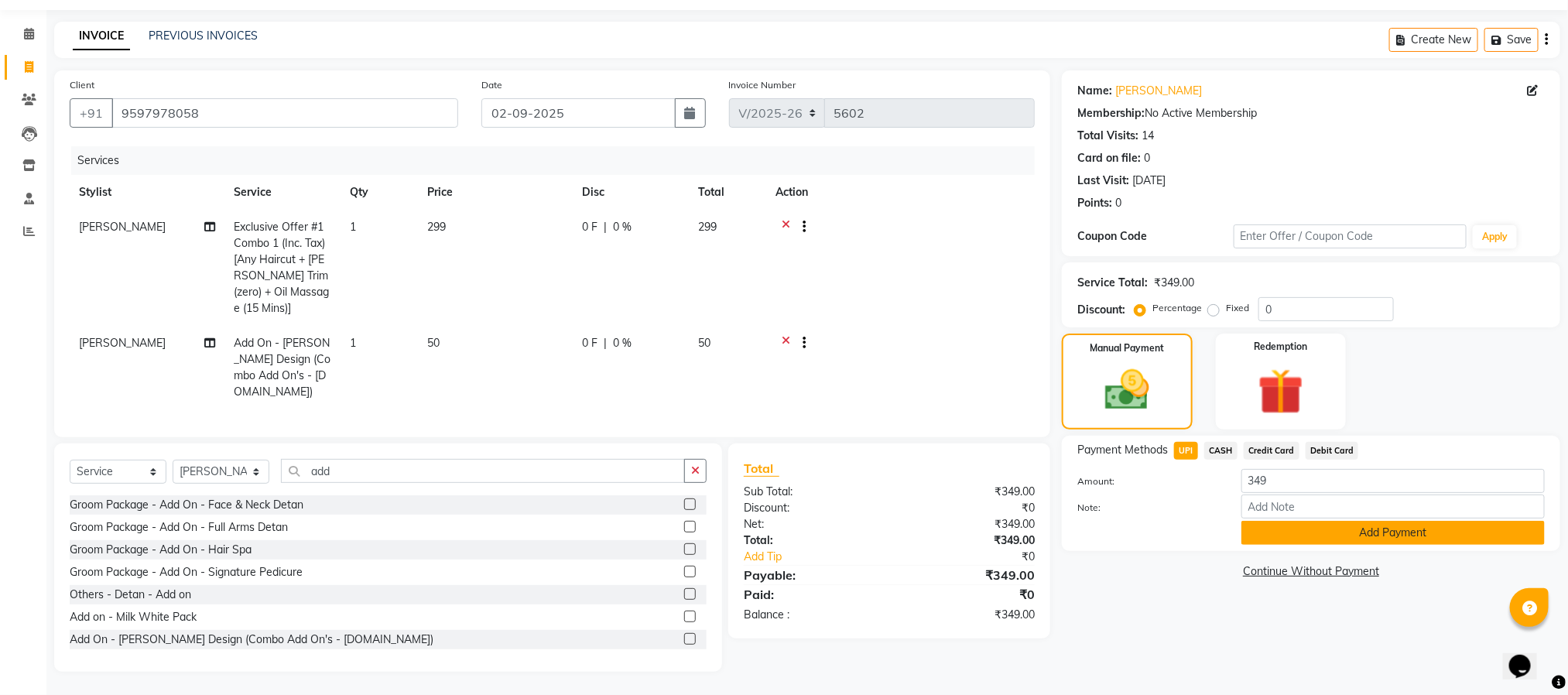
click at [1295, 536] on button "Add Payment" at bounding box center [1393, 533] width 304 height 24
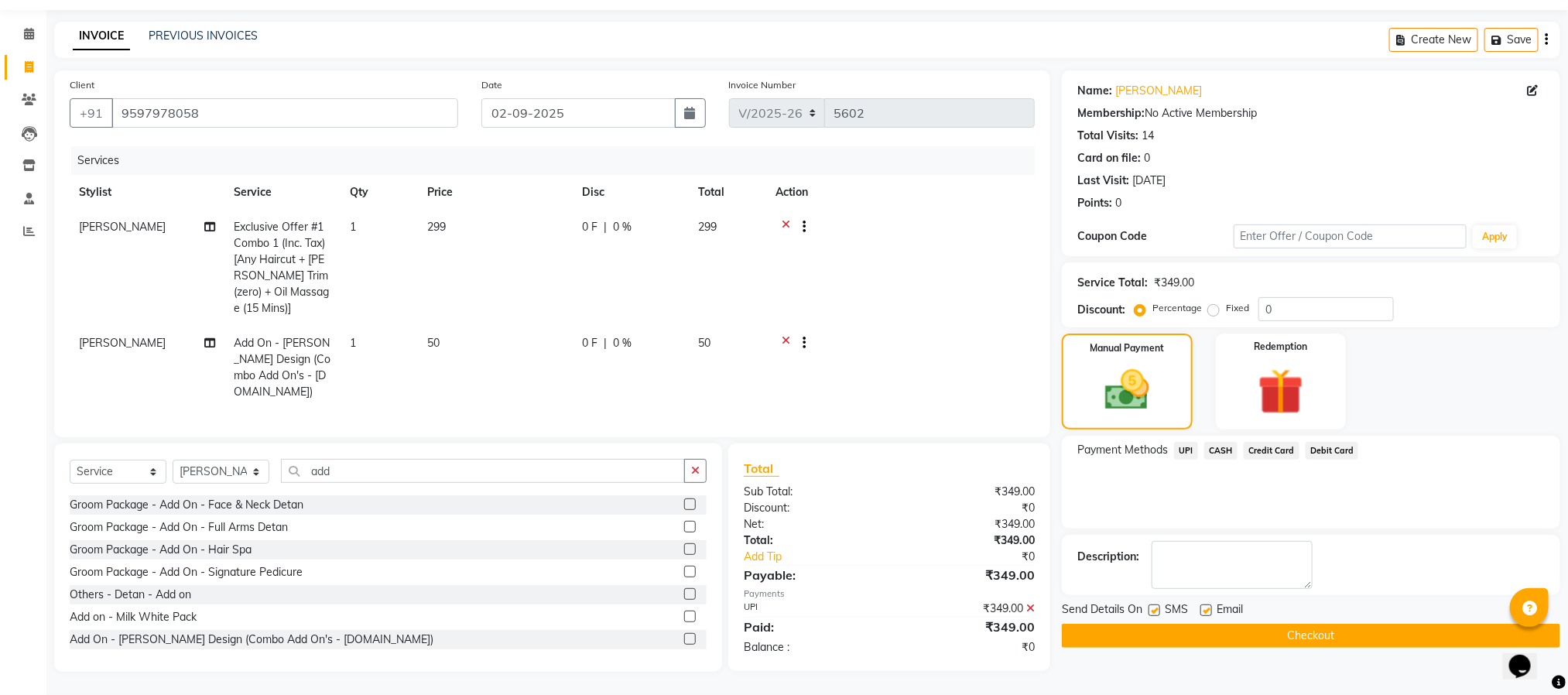
click at [1314, 635] on button "Checkout" at bounding box center [1311, 635] width 498 height 24
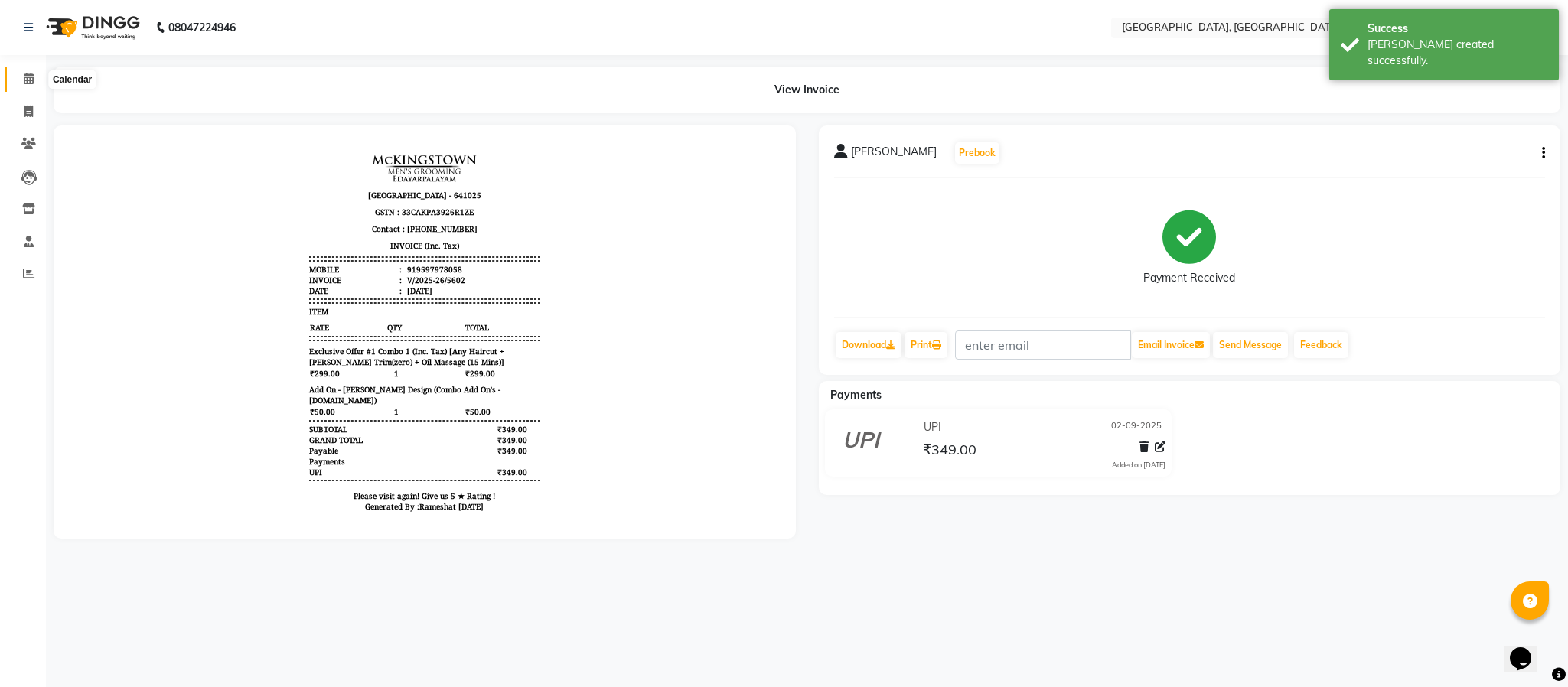
click at [32, 77] on icon at bounding box center [28, 78] width 10 height 11
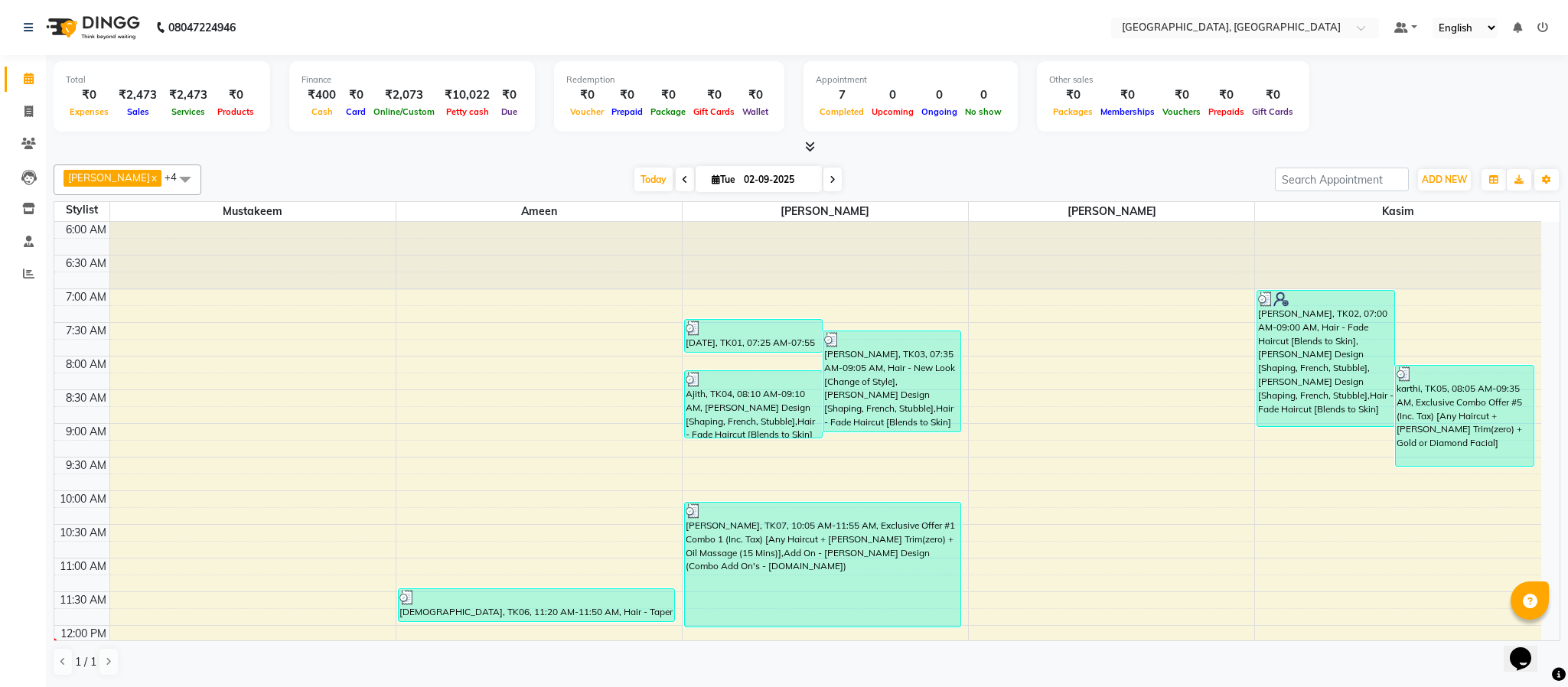
click at [784, 301] on td at bounding box center [825, 296] width 1432 height 17
click at [750, 354] on div "[PERSON_NAME] x [PERSON_NAME] x Kasim x +4 Select All [PERSON_NAME] McKingstown…" at bounding box center [807, 421] width 1507 height 524
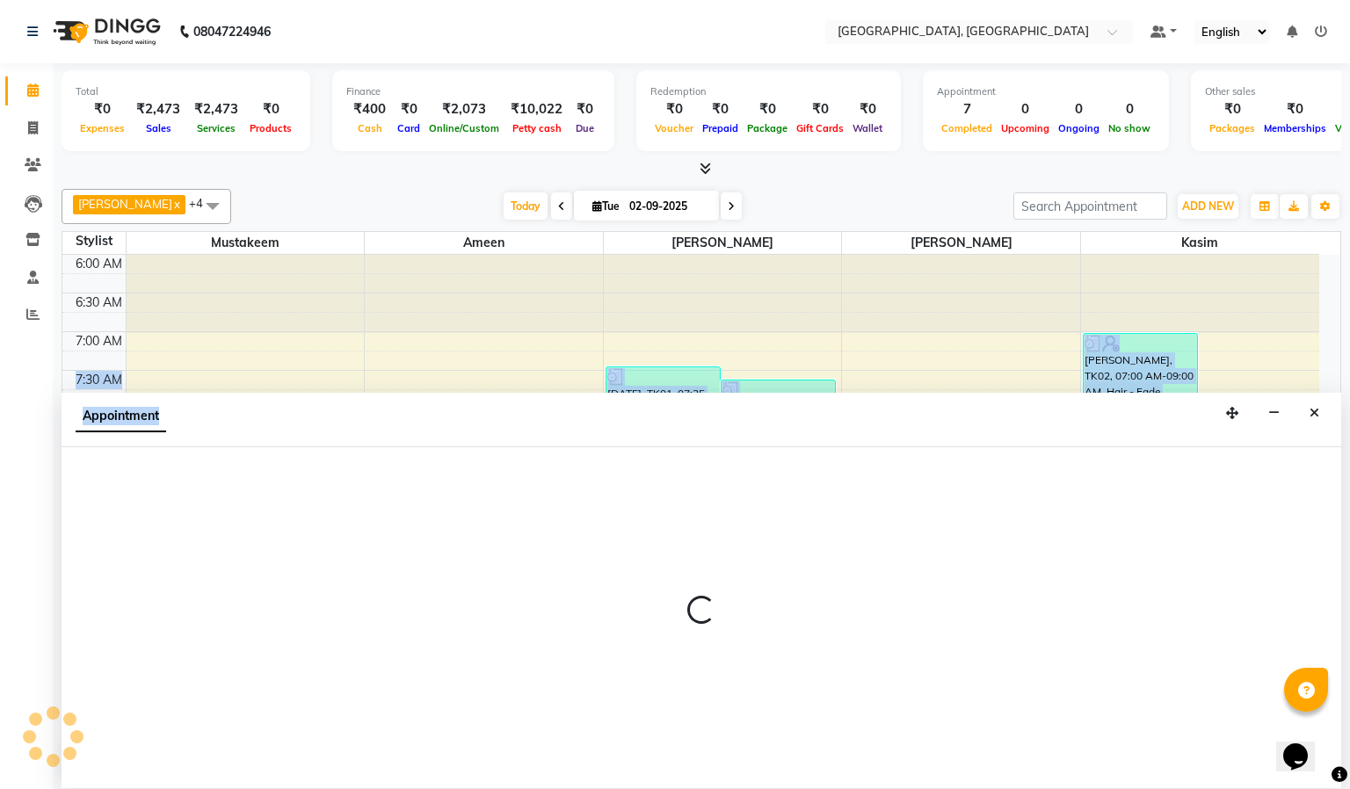
select select "66371"
select select "420"
select select "tentative"
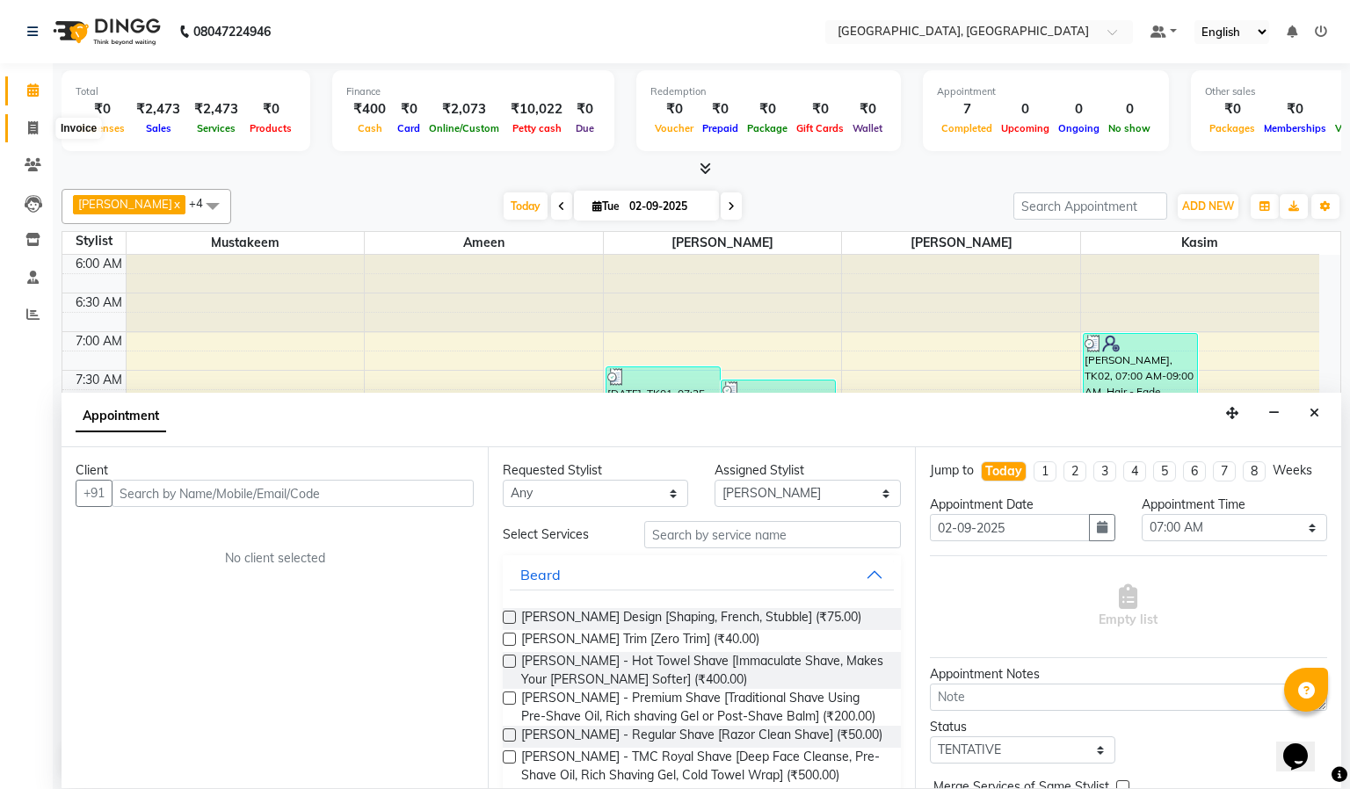
click at [40, 133] on span at bounding box center [33, 129] width 31 height 20
select select "service"
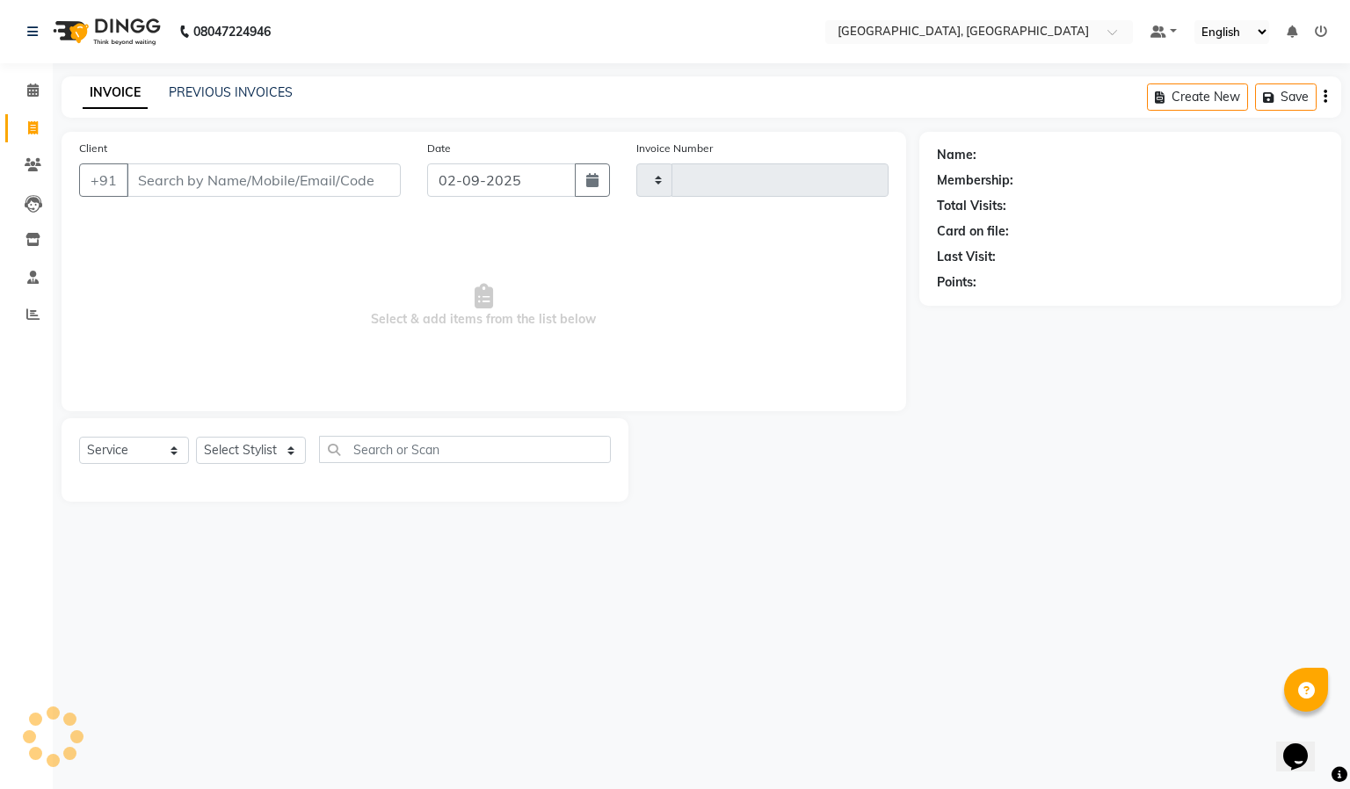
type input "5603"
select select "4977"
drag, startPoint x: 19, startPoint y: 95, endPoint x: 248, endPoint y: 5, distance: 245.5
click at [21, 93] on span at bounding box center [33, 91] width 31 height 20
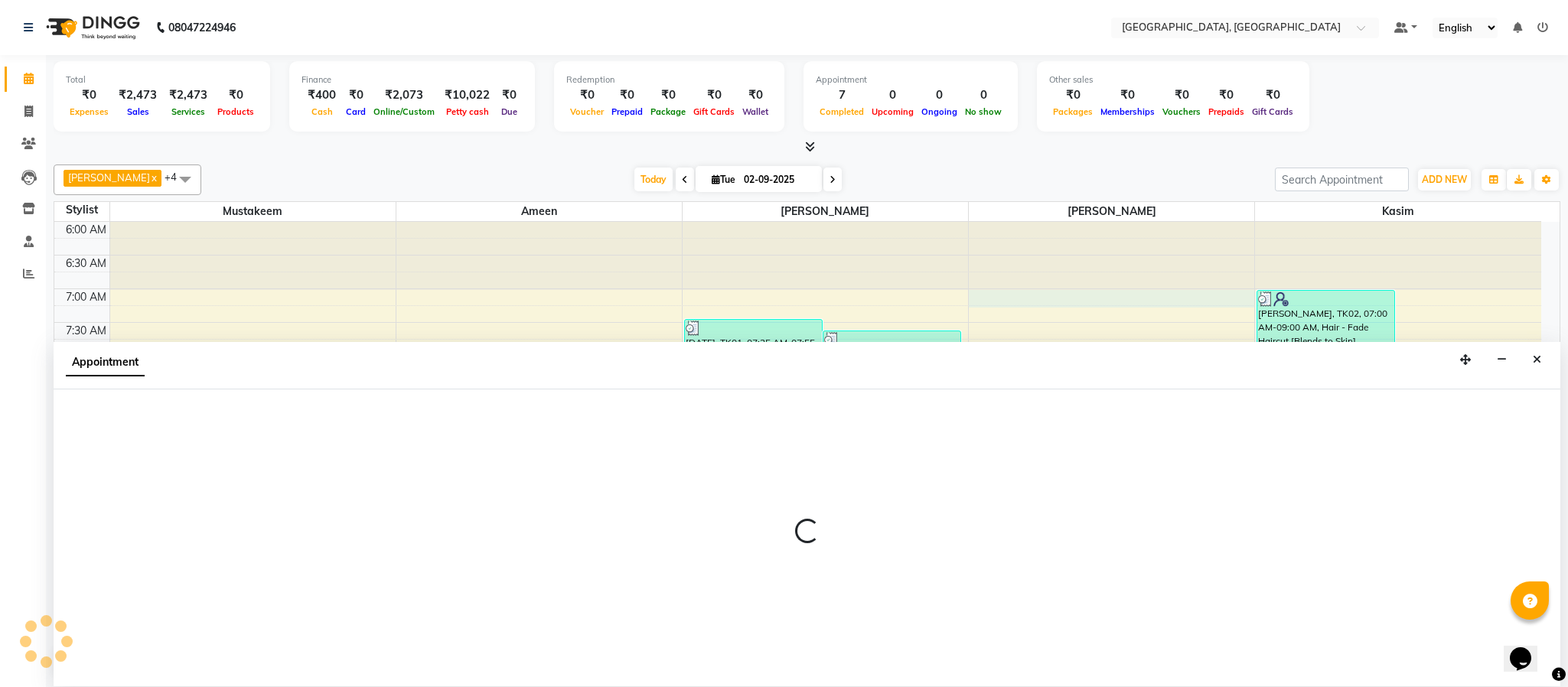
select select "84531"
select select "420"
select select "tentative"
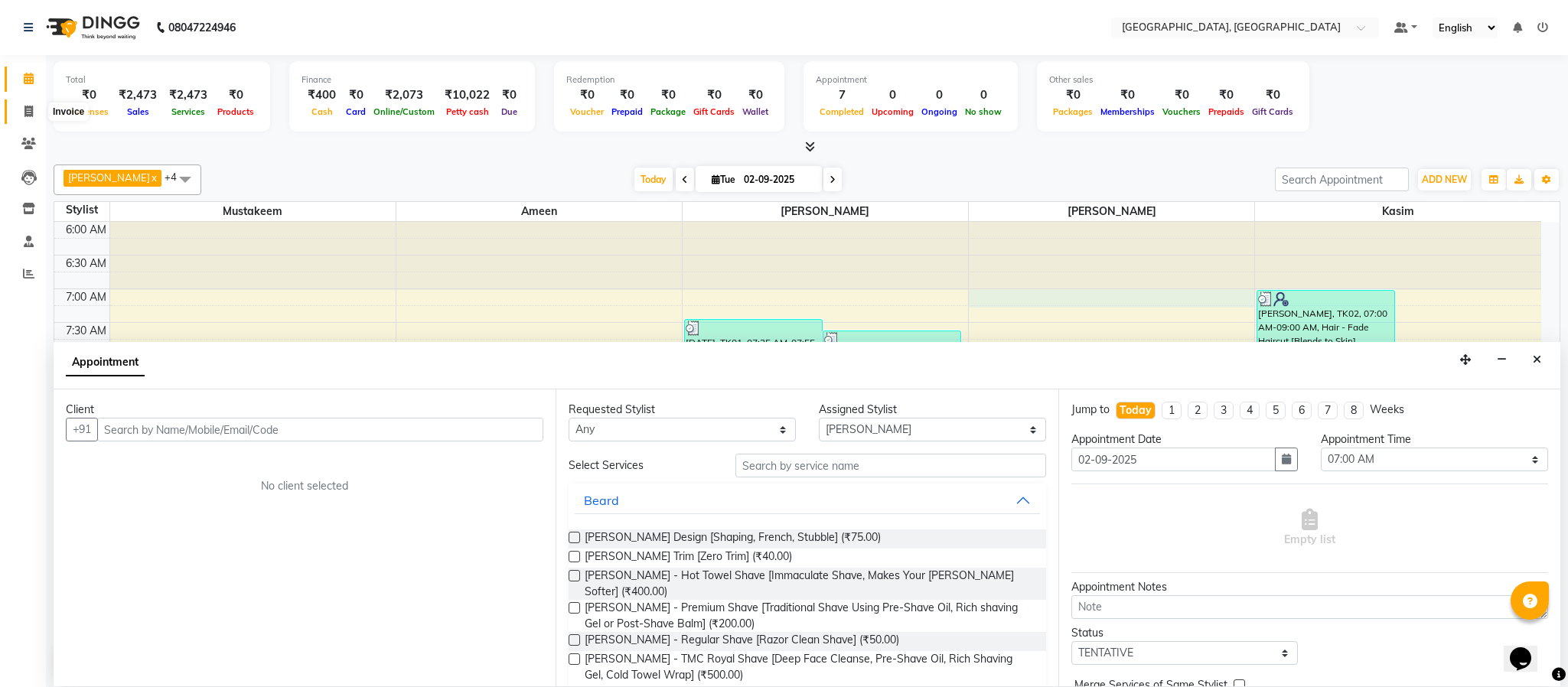
click at [29, 117] on span at bounding box center [29, 112] width 27 height 17
select select "service"
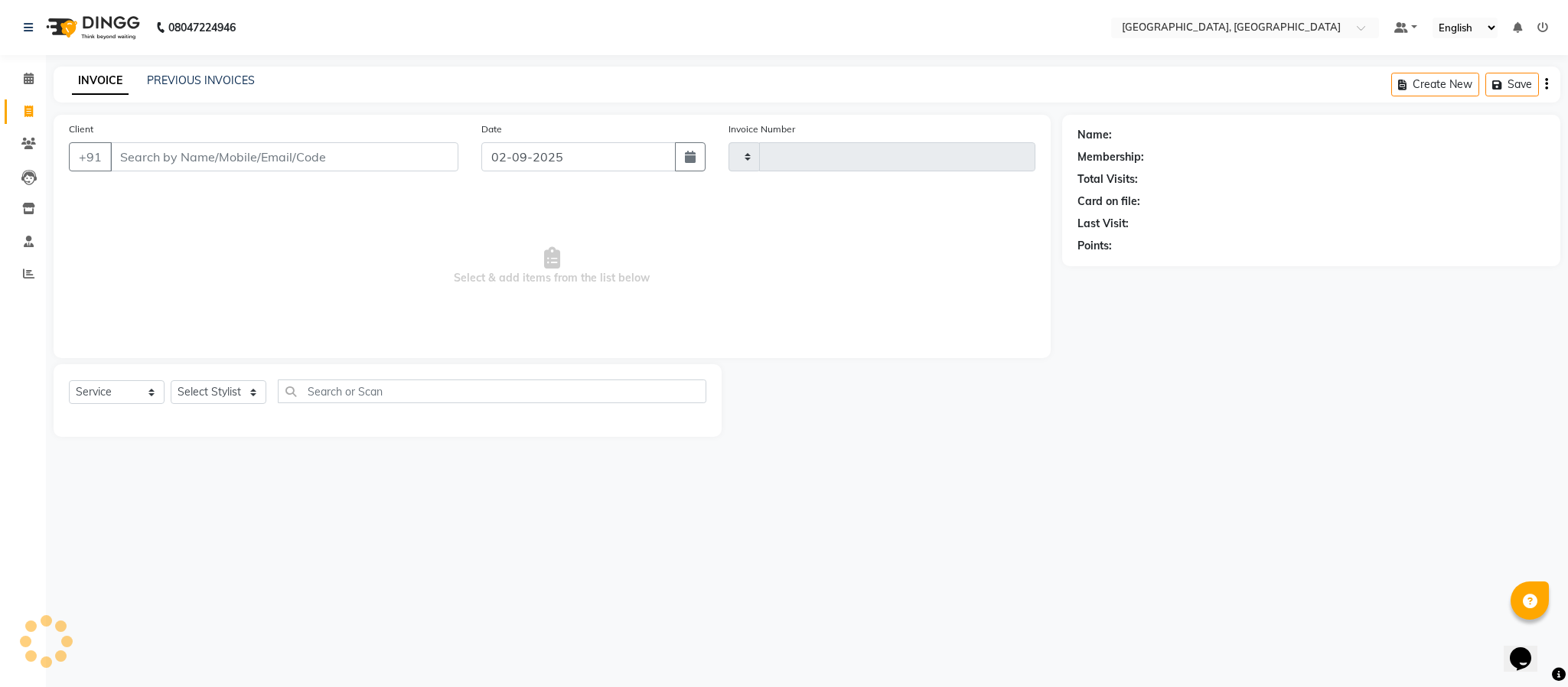
type input "5603"
select select "4977"
click at [16, 69] on link "Calendar" at bounding box center [23, 78] width 37 height 25
